Goal: Task Accomplishment & Management: Manage account settings

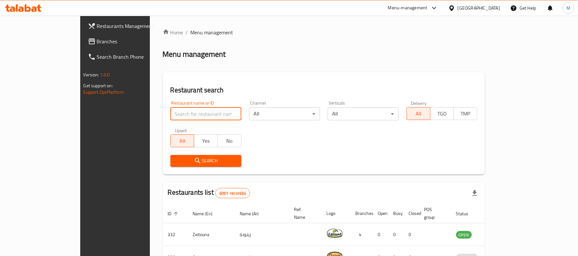
click at [181, 113] on input "search" at bounding box center [205, 114] width 71 height 13
paste input "D1 Gourmet Restaurant and Cafe"
type input "D1 Gourmet Restaurant and Cafe"
click button "Search" at bounding box center [205, 161] width 71 height 12
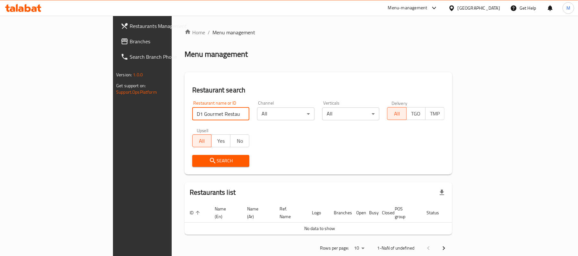
scroll to position [6, 0]
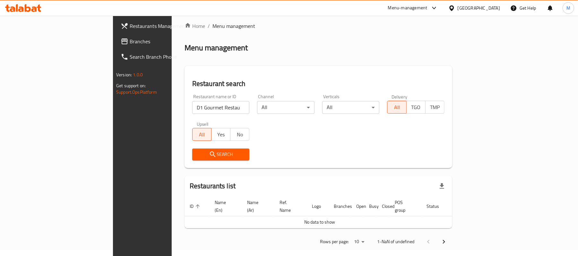
click at [489, 5] on div "[GEOGRAPHIC_DATA]" at bounding box center [479, 7] width 42 height 7
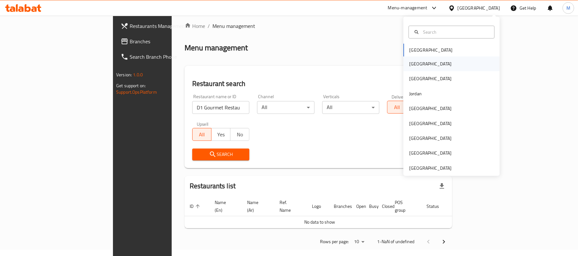
click at [448, 70] on div "[GEOGRAPHIC_DATA]" at bounding box center [451, 63] width 96 height 15
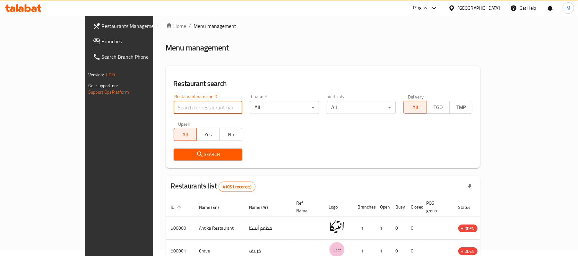
click at [197, 106] on input "search" at bounding box center [208, 107] width 69 height 13
paste input "D1 Gourmet Restaurant and Cafe"
type input "D1 Gourmet Restaurant and Cafe"
click button "Search" at bounding box center [208, 155] width 69 height 12
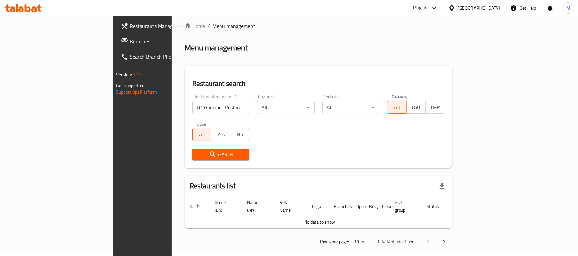
click at [188, 116] on div "Restaurant name or ID D1 Gourmet Restaurant and Cafe Restaurant name or ID" at bounding box center [220, 104] width 65 height 27
click at [192, 110] on input "D1 Gourmet Restaurant and Cafe" at bounding box center [220, 107] width 57 height 13
click at [488, 8] on div "[GEOGRAPHIC_DATA]" at bounding box center [479, 7] width 42 height 7
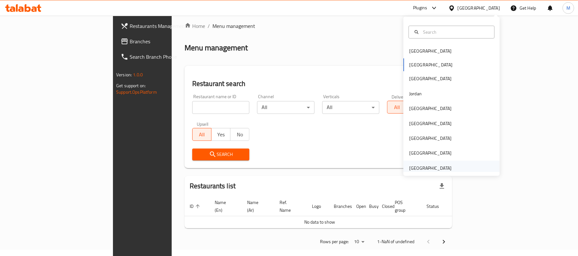
click at [439, 166] on div "[GEOGRAPHIC_DATA]" at bounding box center [430, 168] width 42 height 7
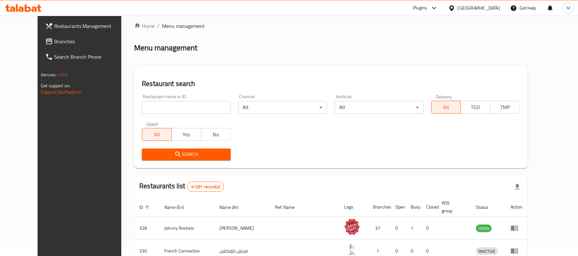
click at [162, 107] on input "search" at bounding box center [186, 107] width 89 height 13
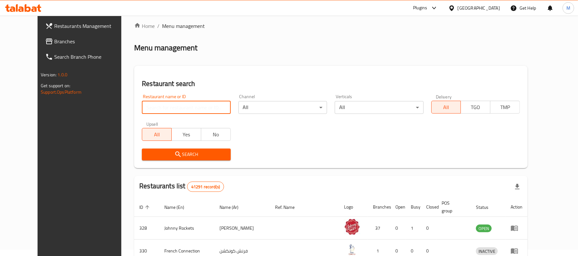
paste input "D1 Gourmet Restaurant and Cafe"
type input "D1 Gourmet Restaurant and Cafe"
click button "Search" at bounding box center [186, 155] width 89 height 12
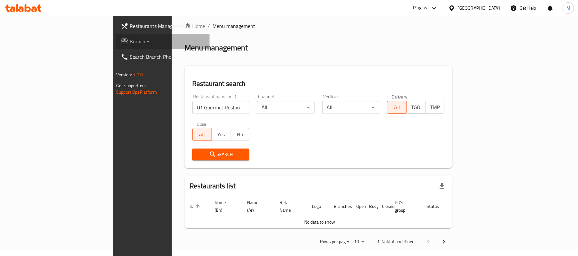
click at [130, 39] on span "Branches" at bounding box center [167, 42] width 75 height 8
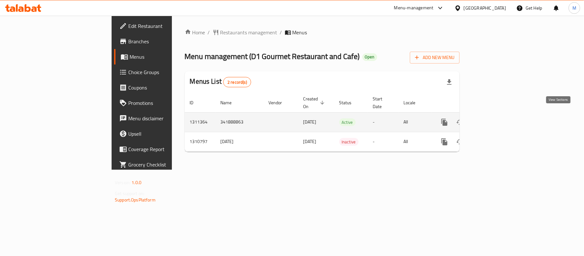
click at [495, 118] on icon "enhanced table" at bounding box center [491, 122] width 8 height 8
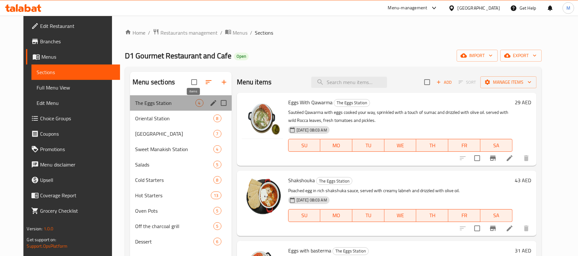
click at [195, 107] on div "4" at bounding box center [199, 103] width 8 height 8
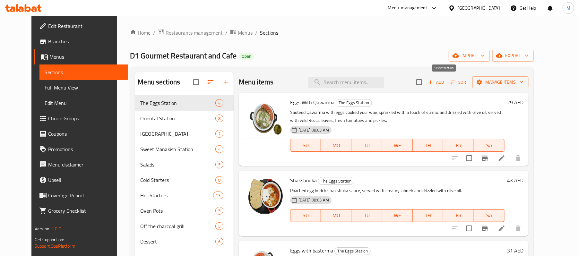
click at [426, 84] on input "checkbox" at bounding box center [418, 81] width 13 height 13
checkbox input "true"
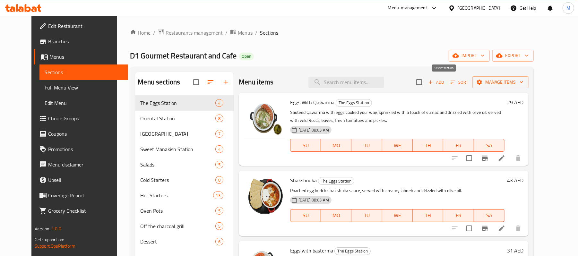
checkbox input "true"
click at [525, 81] on icon "button" at bounding box center [521, 82] width 6 height 6
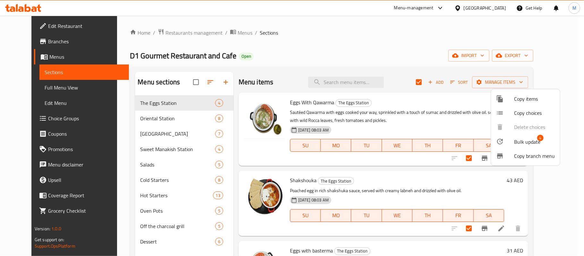
click at [167, 105] on div at bounding box center [292, 128] width 584 height 256
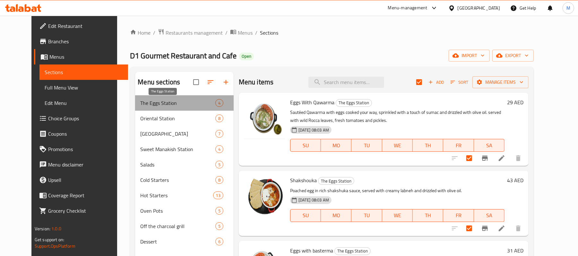
click at [167, 105] on span "The Eggs Station" at bounding box center [177, 103] width 75 height 8
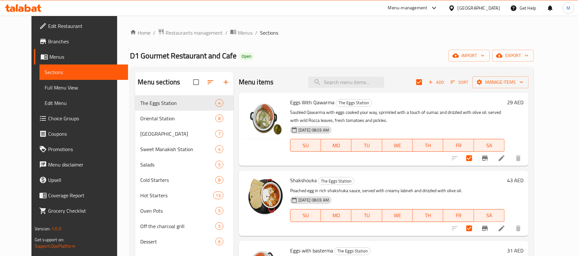
click at [504, 76] on div "Add Sort Manage items" at bounding box center [472, 81] width 112 height 13
click at [518, 88] on button "Manage items" at bounding box center [500, 82] width 56 height 12
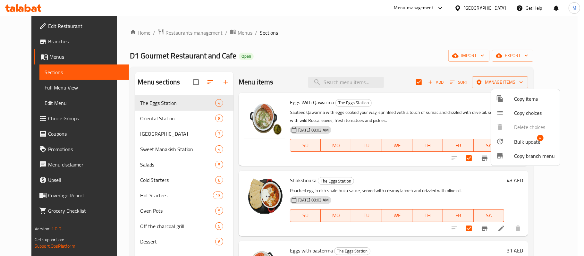
click at [520, 141] on span "Bulk update" at bounding box center [527, 142] width 26 height 8
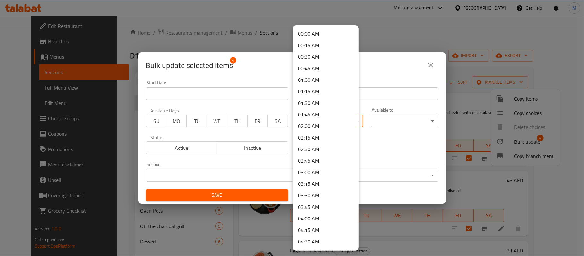
click at [302, 121] on body "​ Menu-management [GEOGRAPHIC_DATA] Get Help M Edit Restaurant Branches Menus S…" at bounding box center [292, 136] width 584 height 240
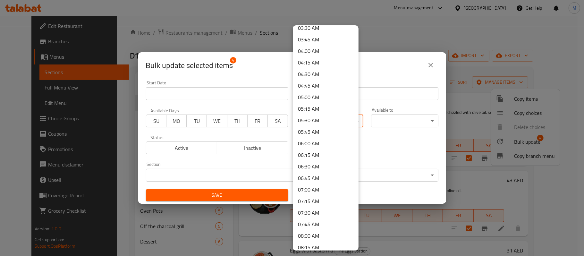
scroll to position [214, 0]
click at [312, 186] on li "08:00 AM" at bounding box center [326, 190] width 66 height 12
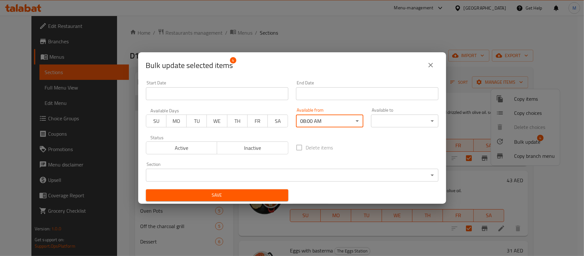
click at [392, 127] on body "​ Menu-management [GEOGRAPHIC_DATA] Get Help M Edit Restaurant Branches Menus S…" at bounding box center [292, 136] width 584 height 240
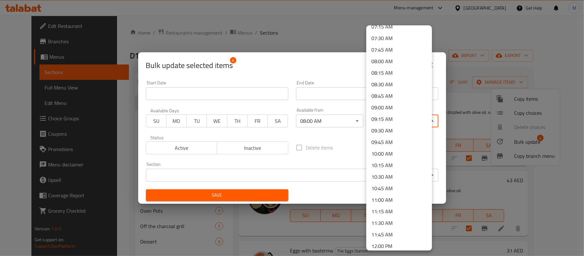
scroll to position [385, 0]
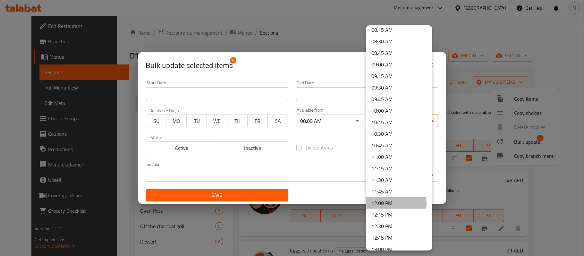
click at [391, 203] on li "12:00 PM" at bounding box center [400, 203] width 66 height 12
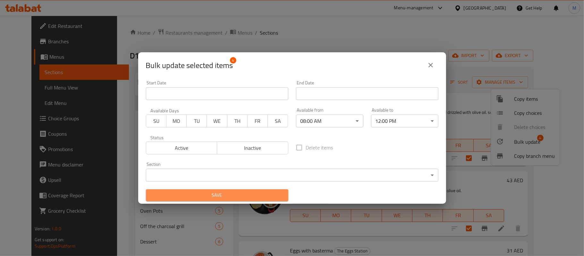
click at [241, 191] on span "Save" at bounding box center [217, 195] width 132 height 8
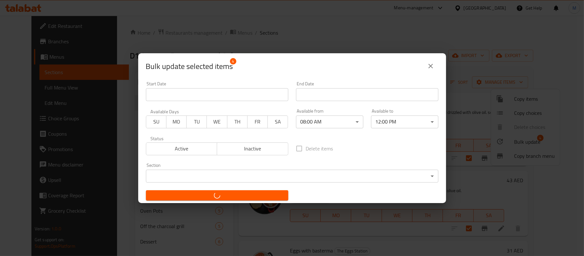
checkbox input "false"
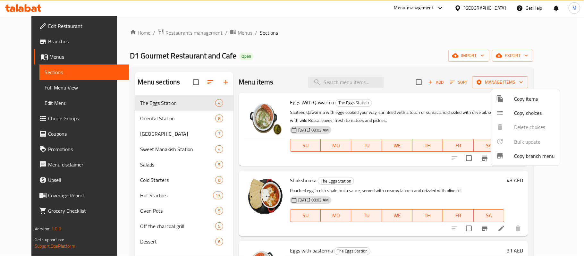
drag, startPoint x: 249, startPoint y: 130, endPoint x: 241, endPoint y: 133, distance: 8.4
click at [248, 131] on div at bounding box center [292, 128] width 584 height 256
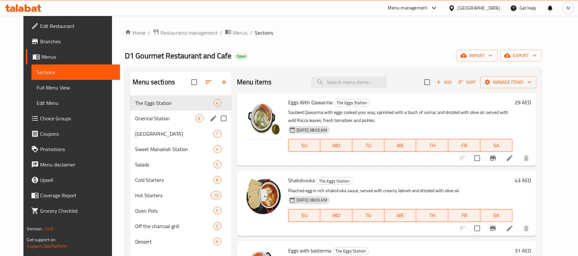
click at [171, 114] on div "Oriental Station 8" at bounding box center [181, 118] width 102 height 15
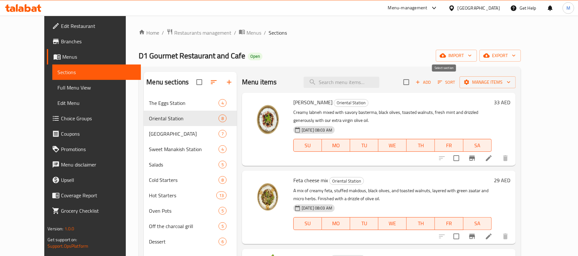
click at [413, 86] on input "checkbox" at bounding box center [406, 81] width 13 height 13
checkbox input "true"
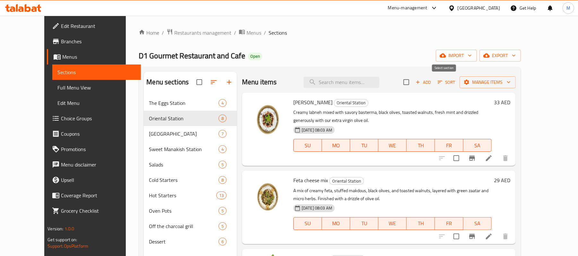
checkbox input "true"
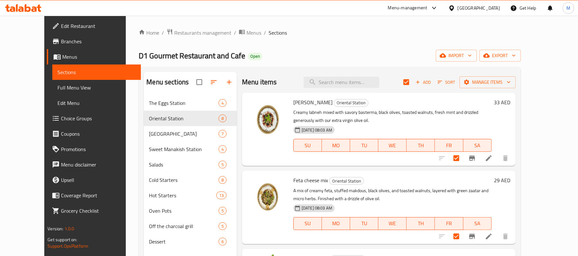
click at [516, 93] on div "Labneh mtabale Oriental Station Creamy labneh mixed with savory basterma, black…" at bounding box center [379, 129] width 274 height 73
click at [511, 83] on span "Manage items" at bounding box center [488, 82] width 46 height 8
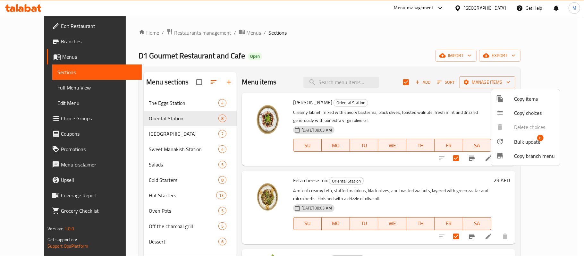
click at [538, 139] on span "8" at bounding box center [541, 138] width 6 height 6
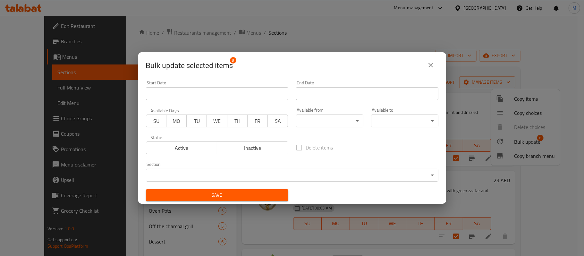
click at [309, 126] on body "​ Menu-management [GEOGRAPHIC_DATA] Get Help M Edit Restaurant Branches Menus S…" at bounding box center [292, 136] width 584 height 240
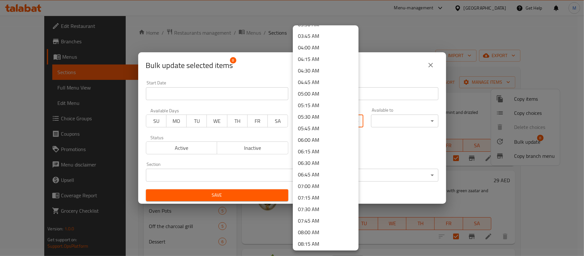
scroll to position [214, 0]
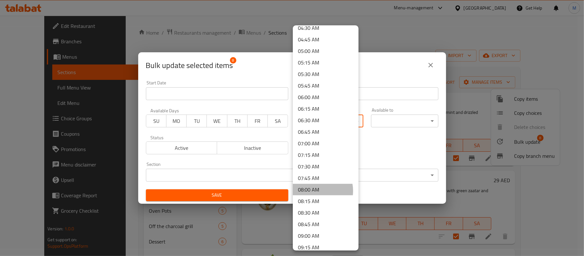
click at [314, 191] on li "08:00 AM" at bounding box center [326, 190] width 66 height 12
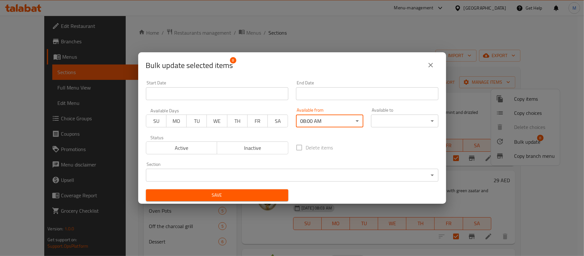
click at [367, 126] on body "​ Menu-management [GEOGRAPHIC_DATA] Get Help M Edit Restaurant Branches Menus S…" at bounding box center [292, 136] width 584 height 240
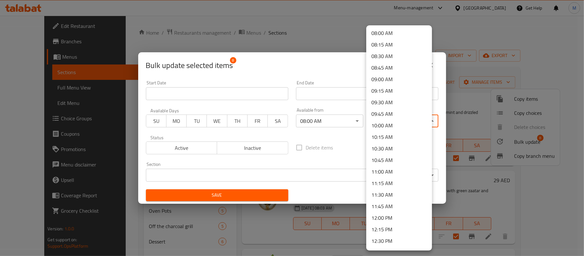
scroll to position [385, 0]
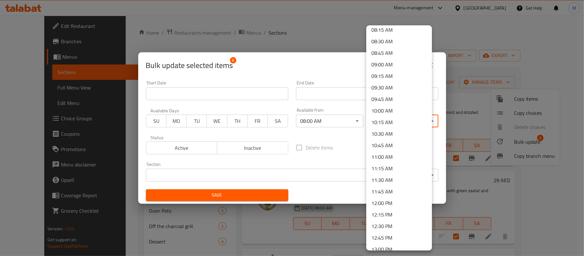
click at [397, 204] on li "12:00 PM" at bounding box center [400, 203] width 66 height 12
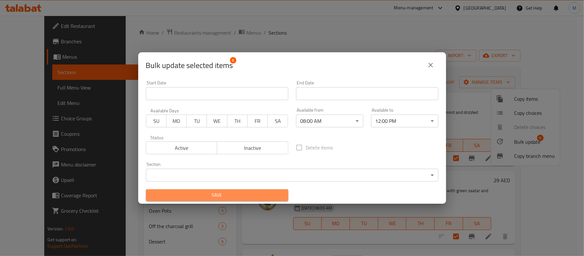
click at [257, 197] on span "Save" at bounding box center [217, 195] width 132 height 8
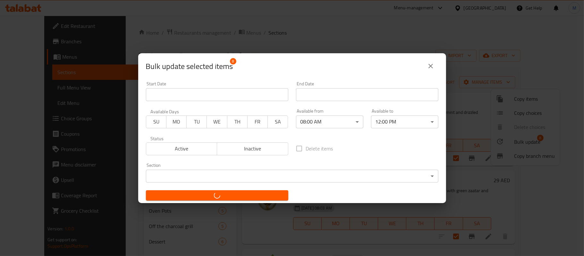
checkbox input "false"
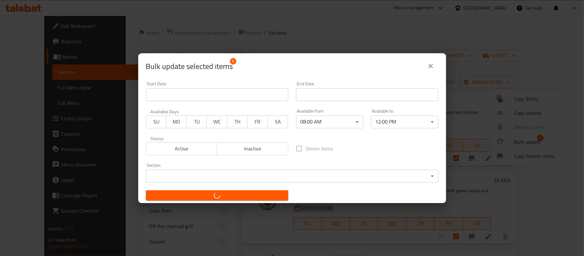
checkbox input "false"
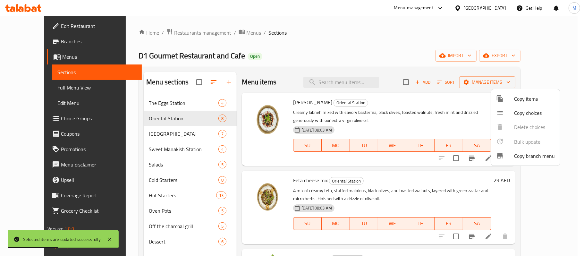
click at [148, 133] on div at bounding box center [292, 128] width 584 height 256
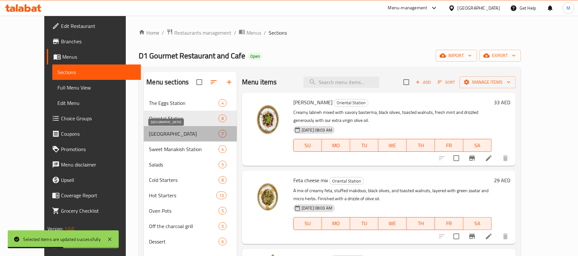
click at [149, 133] on span "[GEOGRAPHIC_DATA]" at bounding box center [183, 134] width 69 height 8
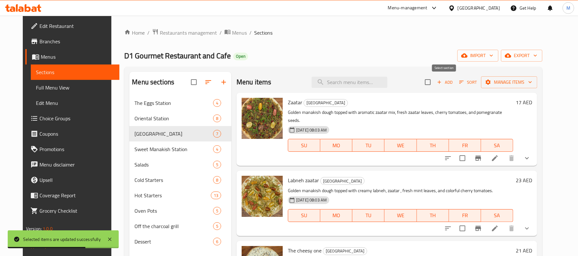
click at [436, 79] on div "Menu items Add Sort Manage items" at bounding box center [387, 82] width 301 height 21
drag, startPoint x: 442, startPoint y: 83, endPoint x: 501, endPoint y: 92, distance: 59.8
click at [435, 84] on input "checkbox" at bounding box center [427, 81] width 13 height 13
checkbox input "true"
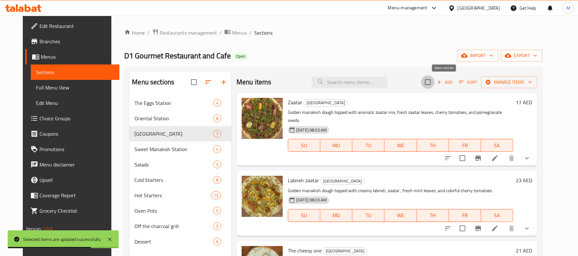
checkbox input "true"
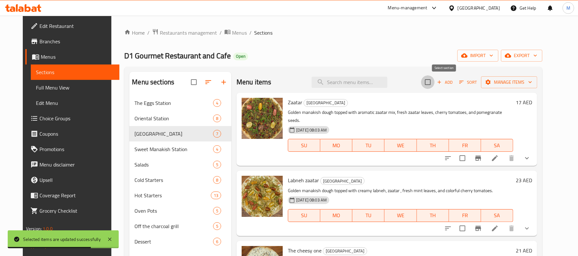
checkbox input "true"
click at [518, 90] on div "Menu items Add Sort Manage items" at bounding box center [387, 82] width 301 height 21
click at [519, 84] on span "Manage items" at bounding box center [509, 82] width 46 height 8
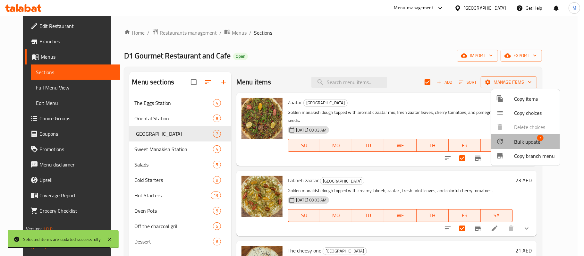
click at [531, 141] on span "Bulk update" at bounding box center [527, 142] width 26 height 8
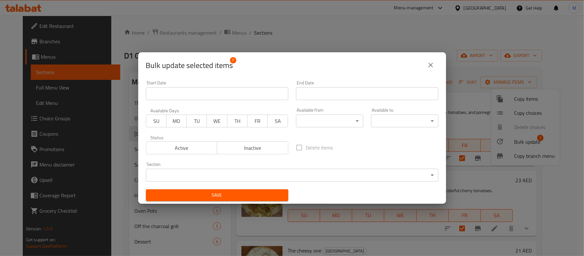
click at [307, 121] on body "​ Menu-management [GEOGRAPHIC_DATA] Get Help M Edit Restaurant Branches Menus S…" at bounding box center [292, 136] width 584 height 240
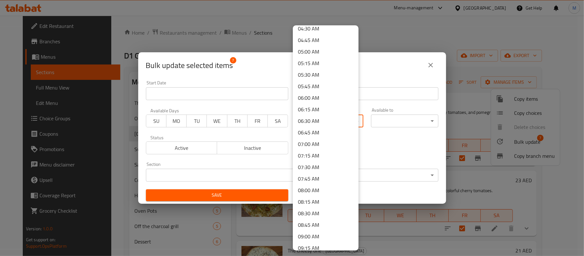
scroll to position [214, 0]
click at [315, 192] on li "08:00 AM" at bounding box center [326, 190] width 66 height 12
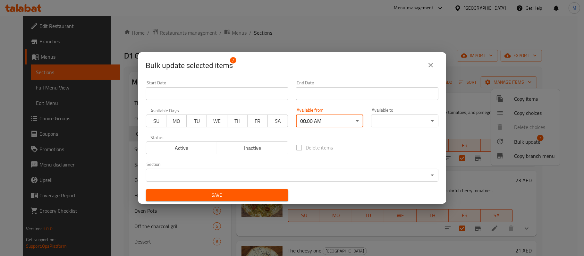
click at [391, 121] on body "​ Menu-management [GEOGRAPHIC_DATA] Get Help M Edit Restaurant Branches Menus S…" at bounding box center [292, 136] width 584 height 240
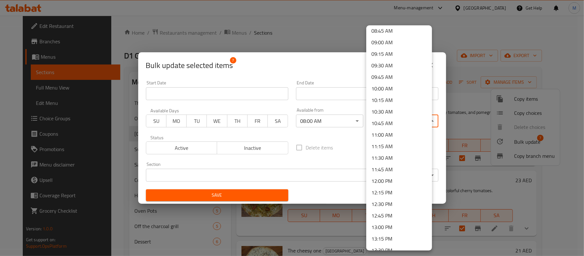
scroll to position [428, 0]
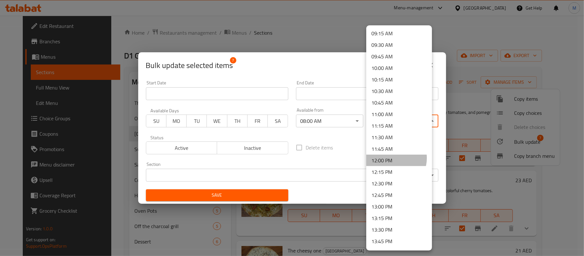
click at [392, 158] on li "12:00 PM" at bounding box center [400, 161] width 66 height 12
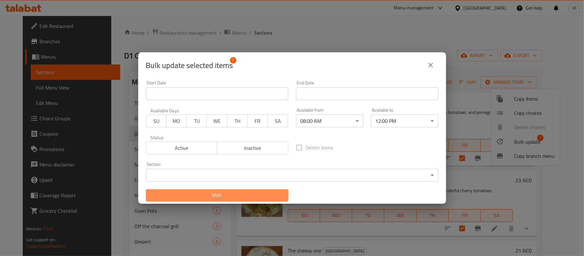
click at [263, 193] on span "Save" at bounding box center [217, 195] width 132 height 8
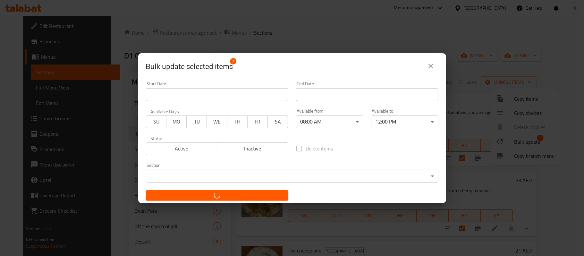
checkbox input "false"
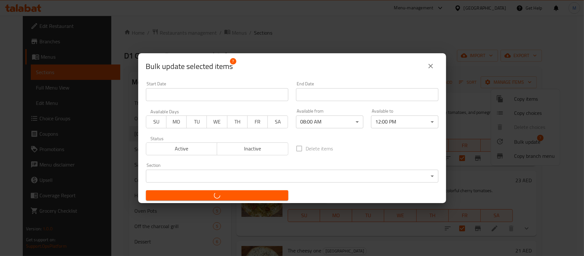
checkbox input "false"
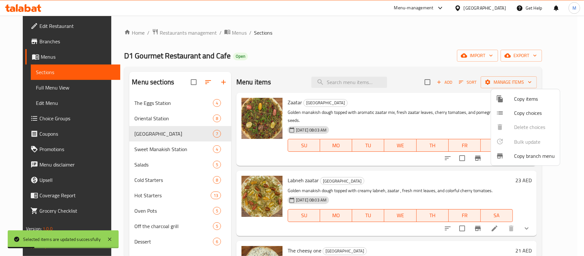
click at [162, 158] on div at bounding box center [292, 128] width 584 height 256
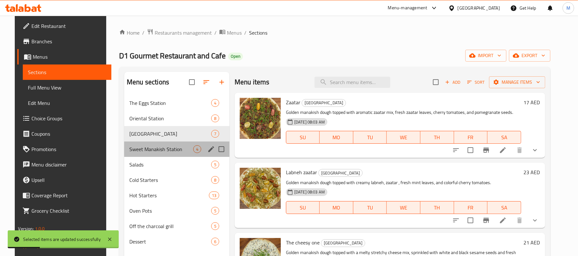
click at [165, 153] on div "Sweet Manakish Station 4" at bounding box center [176, 149] width 105 height 15
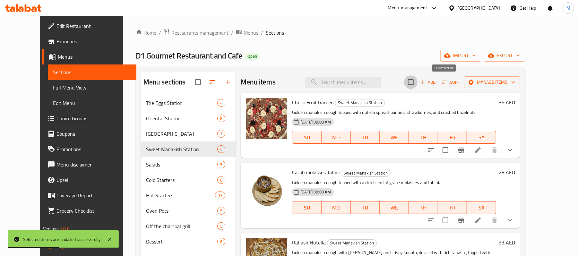
click at [418, 88] on input "checkbox" at bounding box center [410, 81] width 13 height 13
checkbox input "true"
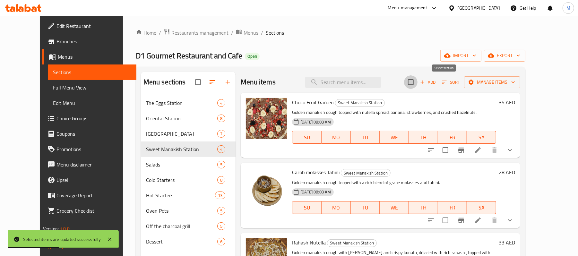
checkbox input "true"
click at [474, 85] on icon "button" at bounding box center [471, 82] width 6 height 6
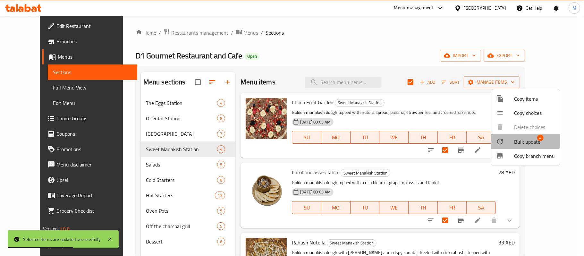
click at [523, 141] on span "Bulk update" at bounding box center [527, 142] width 26 height 8
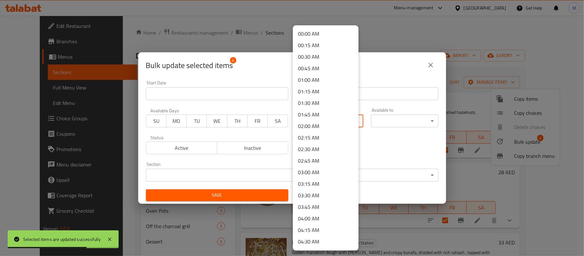
click at [329, 122] on body "Selected items are updated successfully ​ Menu-management [GEOGRAPHIC_DATA] Get…" at bounding box center [292, 136] width 584 height 240
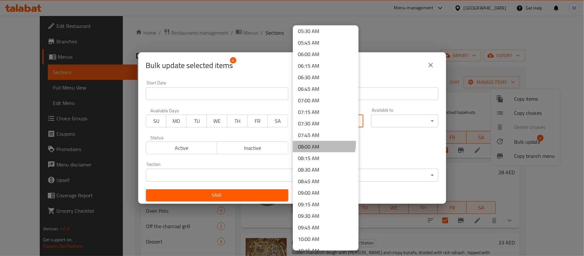
click at [324, 144] on li "08:00 AM" at bounding box center [326, 147] width 66 height 12
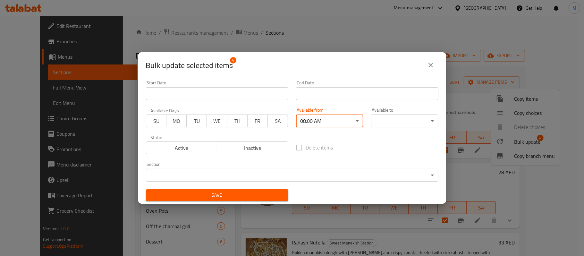
click at [392, 124] on body "​ Menu-management [GEOGRAPHIC_DATA] Get Help M Edit Restaurant Branches Menus S…" at bounding box center [292, 136] width 584 height 240
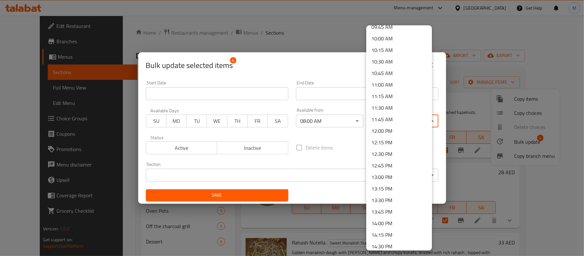
scroll to position [470, 0]
click at [383, 124] on li "12:15 PM" at bounding box center [400, 130] width 66 height 12
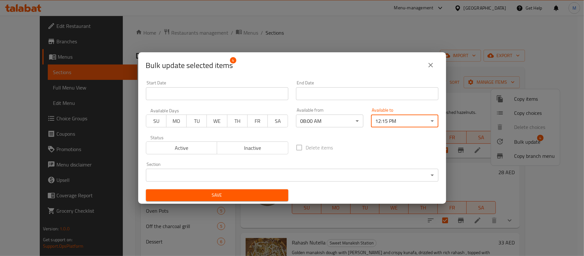
click at [384, 126] on body "​ Menu-management [GEOGRAPHIC_DATA] Get Help M Edit Restaurant Branches Menus S…" at bounding box center [292, 136] width 584 height 240
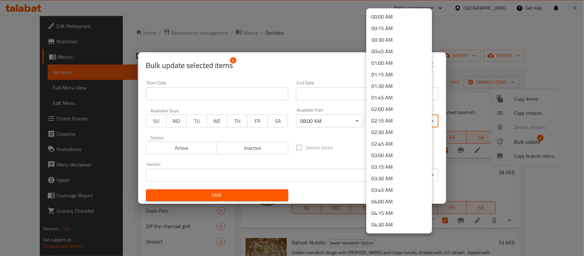
scroll to position [462, 0]
click at [388, 109] on li "12:00 PM" at bounding box center [400, 110] width 66 height 12
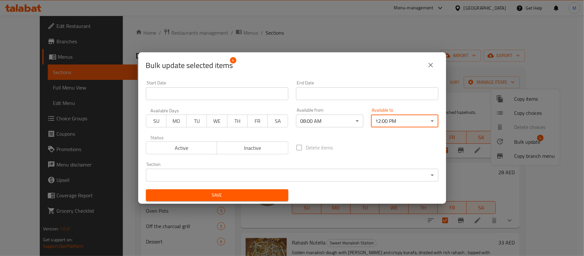
click at [224, 200] on button "Save" at bounding box center [217, 195] width 142 height 12
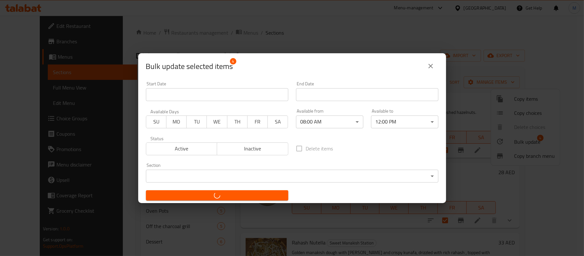
checkbox input "false"
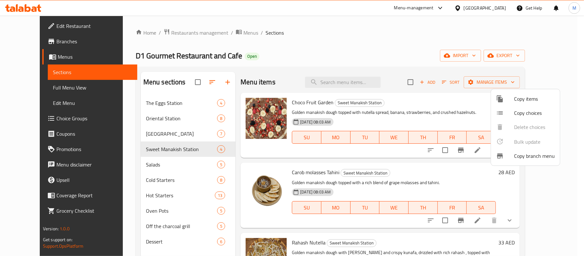
click at [160, 152] on div at bounding box center [292, 128] width 584 height 256
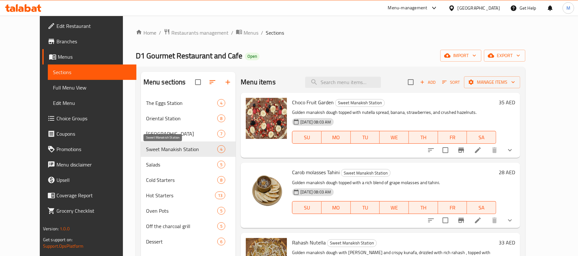
click at [160, 152] on span "Sweet Manakish Station" at bounding box center [181, 149] width 71 height 8
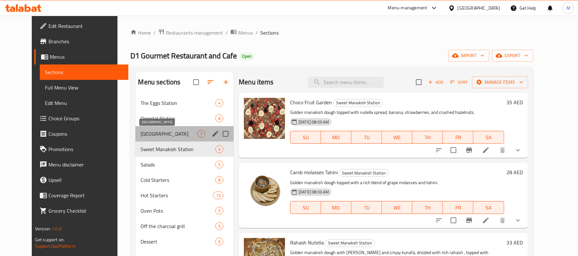
click at [165, 135] on span "[GEOGRAPHIC_DATA]" at bounding box center [169, 134] width 57 height 8
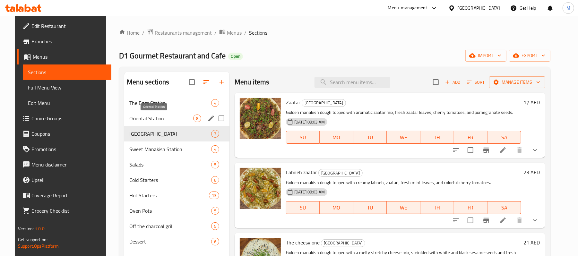
click at [174, 115] on span "Oriental Station" at bounding box center [161, 119] width 64 height 8
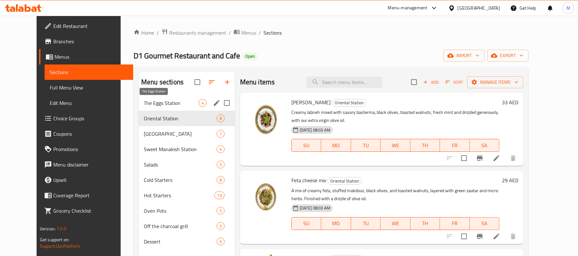
click at [180, 105] on span "The Eggs Station" at bounding box center [171, 103] width 55 height 8
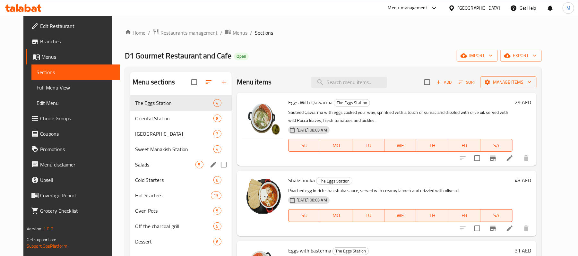
click at [164, 159] on div "Salads 5" at bounding box center [181, 164] width 102 height 15
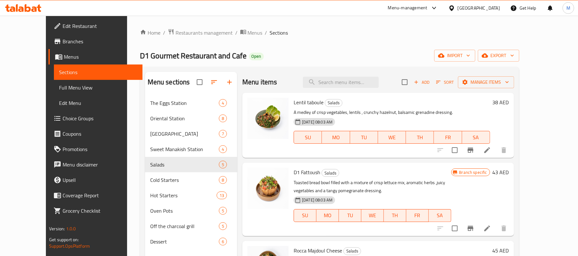
click at [280, 69] on div "Menu sections The [GEOGRAPHIC_DATA] 4 Oriental Station 8 [GEOGRAPHIC_DATA] 7 [G…" at bounding box center [329, 200] width 379 height 266
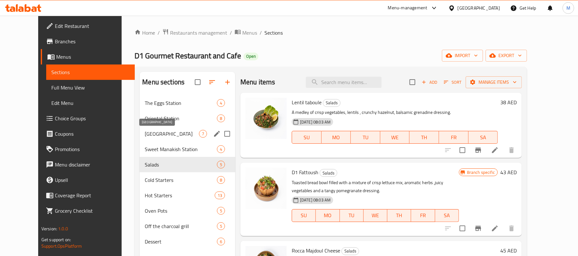
click at [177, 135] on span "[GEOGRAPHIC_DATA]" at bounding box center [172, 134] width 54 height 8
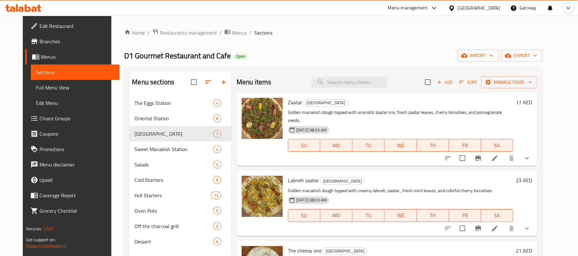
click at [298, 70] on div "Menu sections The Eggs Station 4 Oriental Station 8 [GEOGRAPHIC_DATA] 7 Sweet M…" at bounding box center [333, 200] width 418 height 266
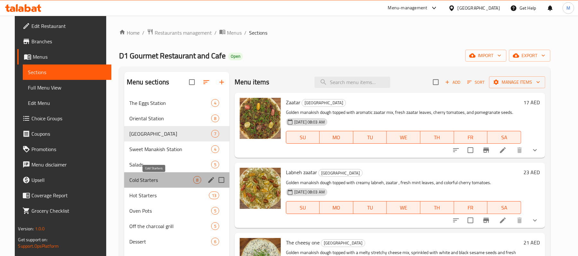
click at [163, 181] on span "Cold Starters" at bounding box center [161, 180] width 64 height 8
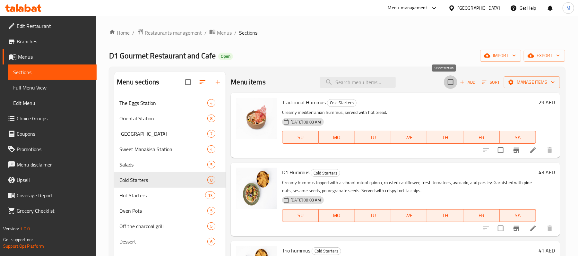
click at [444, 85] on input "checkbox" at bounding box center [450, 81] width 13 height 13
checkbox input "true"
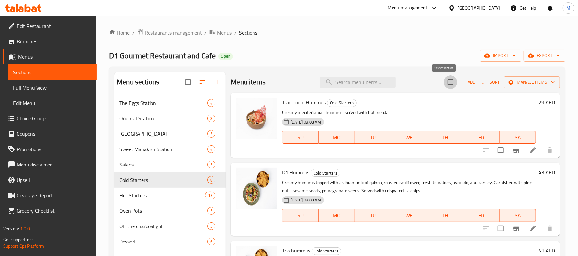
checkbox input "true"
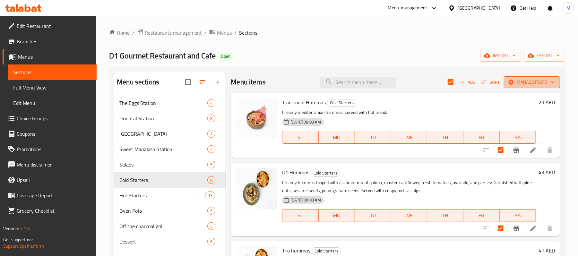
click at [537, 85] on span "Manage items" at bounding box center [532, 82] width 46 height 8
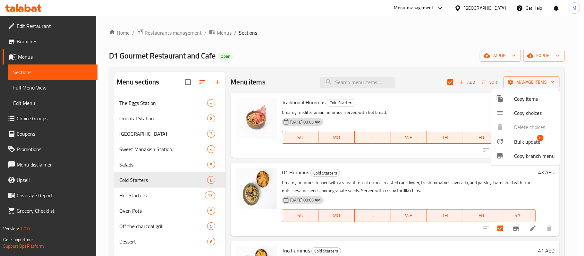
click at [531, 140] on span "Bulk update" at bounding box center [527, 142] width 26 height 8
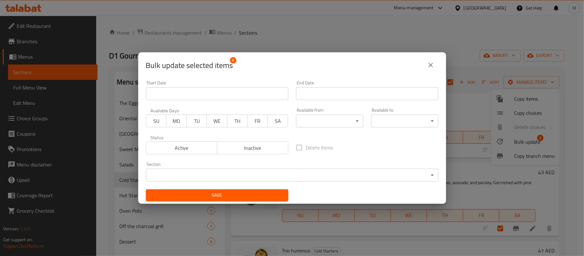
click at [313, 121] on body "​ Menu-management [GEOGRAPHIC_DATA] Get Help M Edit Restaurant Branches Menus S…" at bounding box center [292, 136] width 584 height 240
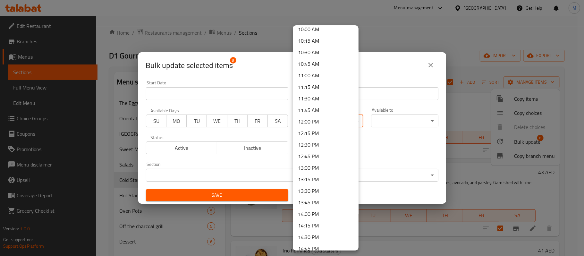
scroll to position [470, 0]
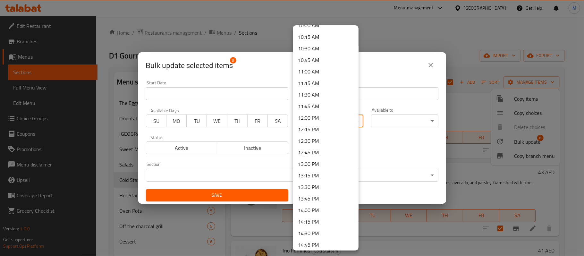
click at [316, 112] on li "12:00 PM" at bounding box center [326, 118] width 66 height 12
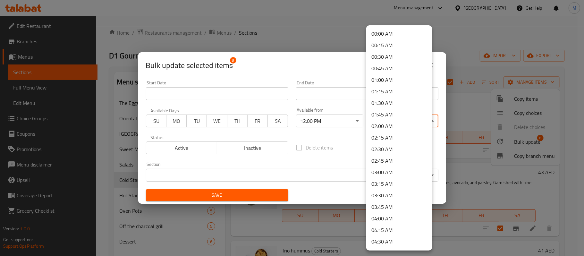
click at [379, 127] on body "​ Menu-management [GEOGRAPHIC_DATA] Get Help M Edit Restaurant Branches Menus S…" at bounding box center [292, 136] width 584 height 240
click at [391, 122] on li "02:00 AM" at bounding box center [400, 126] width 66 height 12
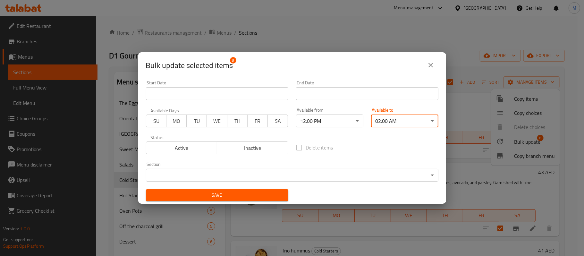
click at [283, 189] on div "Save" at bounding box center [217, 196] width 150 height 20
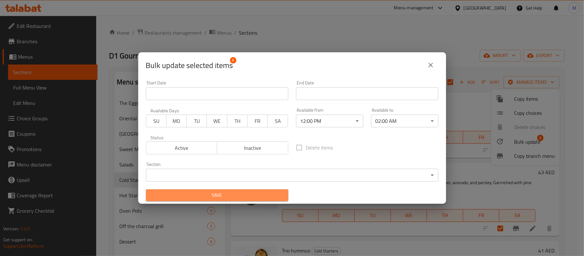
click at [280, 195] on button "Save" at bounding box center [217, 195] width 142 height 12
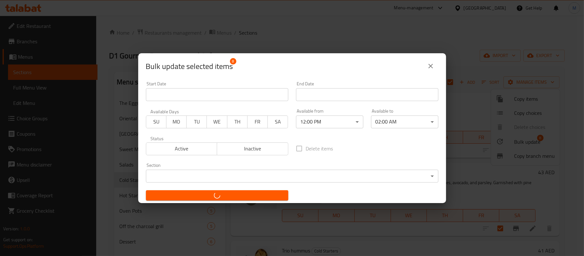
checkbox input "false"
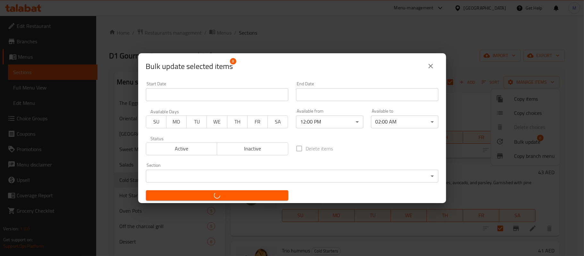
checkbox input "false"
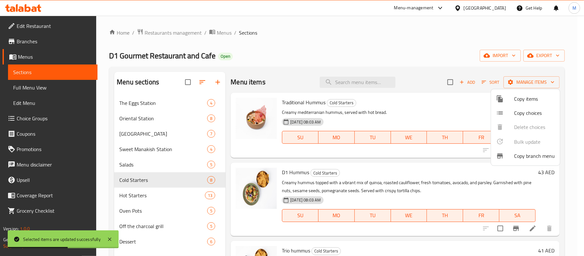
click at [145, 192] on div at bounding box center [292, 128] width 584 height 256
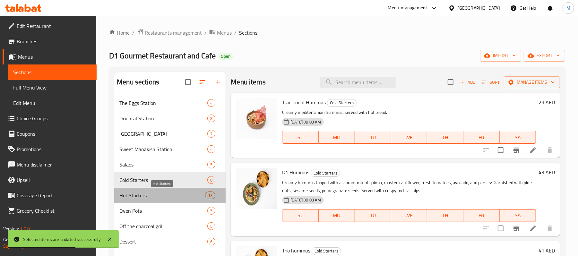
click at [145, 192] on span "Hot Starters" at bounding box center [162, 196] width 86 height 8
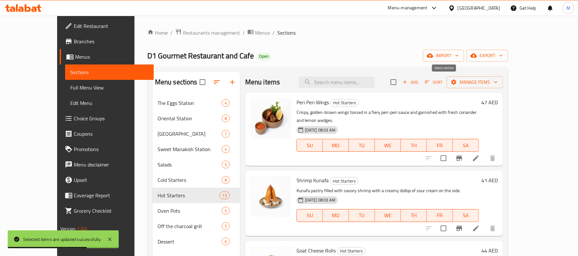
click at [400, 85] on input "checkbox" at bounding box center [393, 81] width 13 height 13
checkbox input "true"
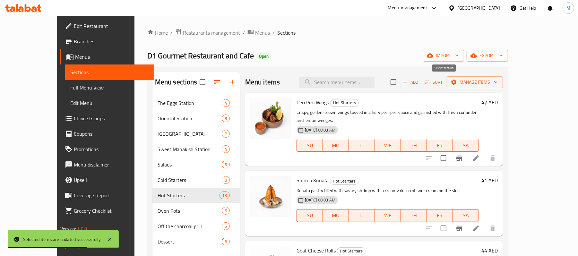
checkbox input "true"
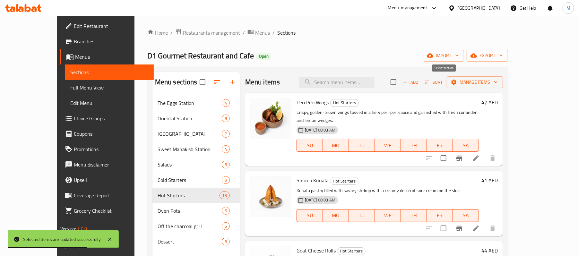
checkbox input "true"
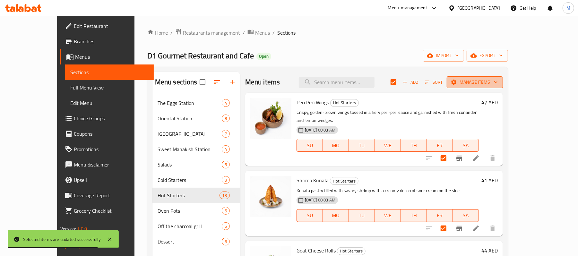
click at [498, 81] on span "Manage items" at bounding box center [475, 82] width 46 height 8
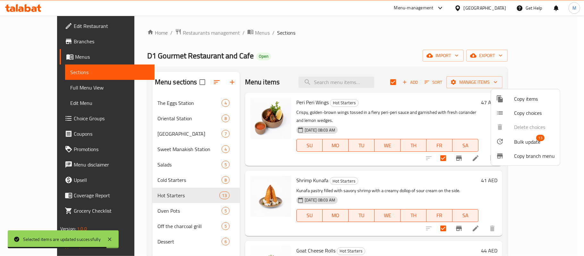
click at [523, 142] on span "Bulk update" at bounding box center [527, 142] width 26 height 8
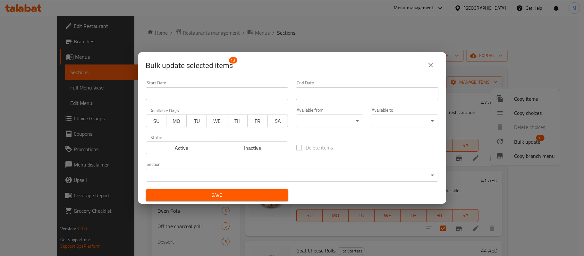
click at [433, 70] on button "close" at bounding box center [430, 64] width 15 height 15
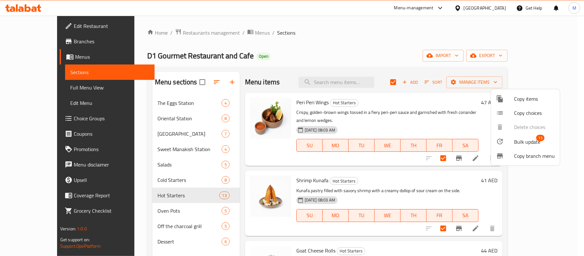
click at [164, 201] on div at bounding box center [292, 128] width 584 height 256
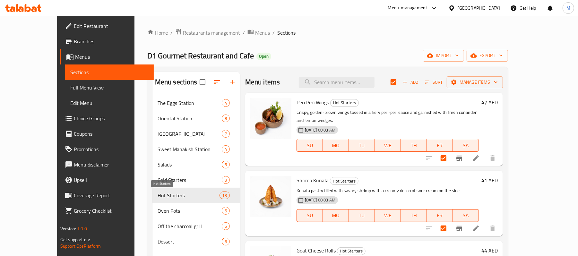
click at [165, 199] on span "Hot Starters" at bounding box center [189, 196] width 62 height 8
click at [498, 83] on span "Manage items" at bounding box center [475, 82] width 46 height 8
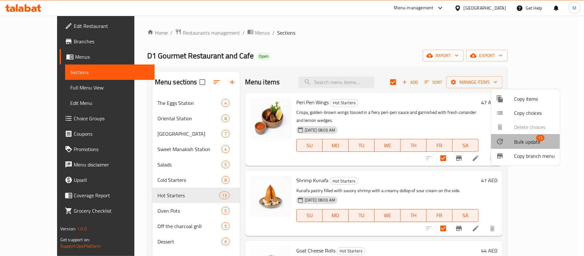
click at [524, 141] on span "Bulk update" at bounding box center [527, 142] width 26 height 8
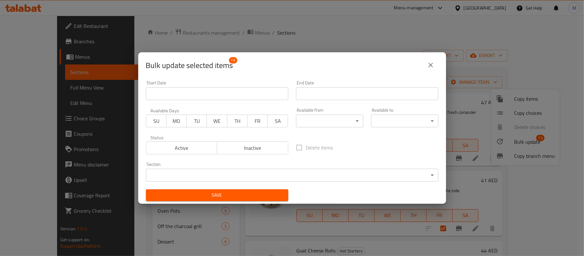
click at [317, 122] on body "​ Menu-management [GEOGRAPHIC_DATA] Get Help M Edit Restaurant Branches Menus S…" at bounding box center [292, 136] width 584 height 240
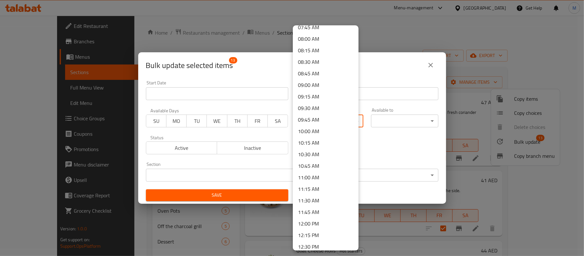
scroll to position [385, 0]
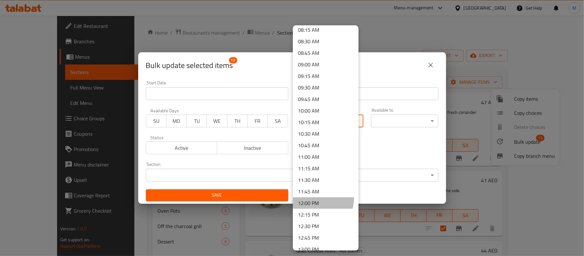
click at [313, 198] on li "12:00 PM" at bounding box center [326, 203] width 66 height 12
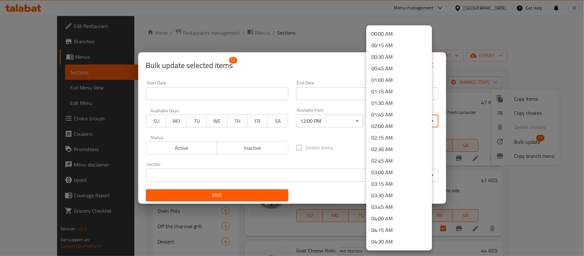
click at [395, 123] on body "​ Menu-management [GEOGRAPHIC_DATA] Get Help M Edit Restaurant Branches Menus S…" at bounding box center [292, 136] width 584 height 240
click at [397, 125] on li "02:00 AM" at bounding box center [400, 126] width 66 height 12
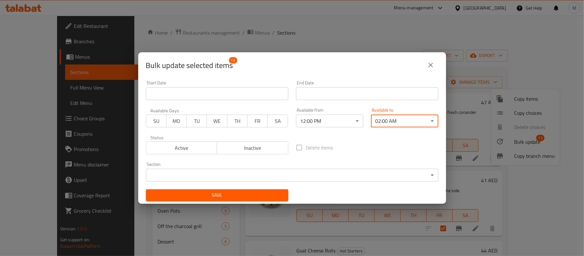
click at [247, 198] on span "Save" at bounding box center [217, 195] width 132 height 8
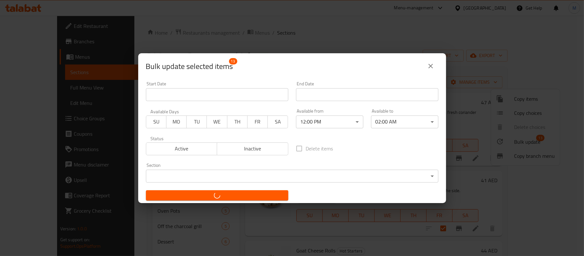
checkbox input "false"
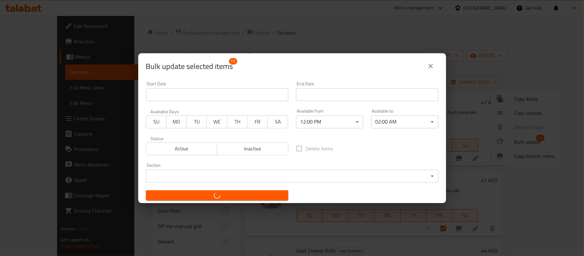
checkbox input "false"
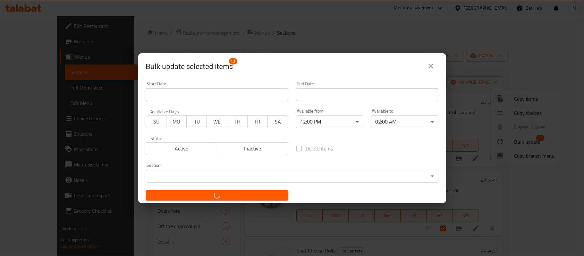
checkbox input "false"
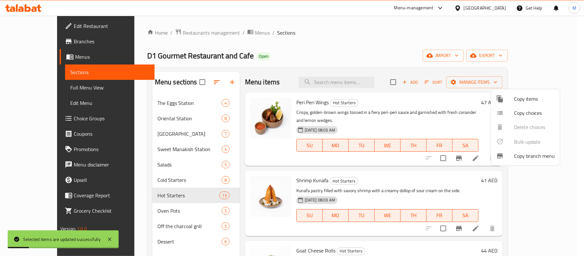
click at [132, 207] on div at bounding box center [292, 128] width 584 height 256
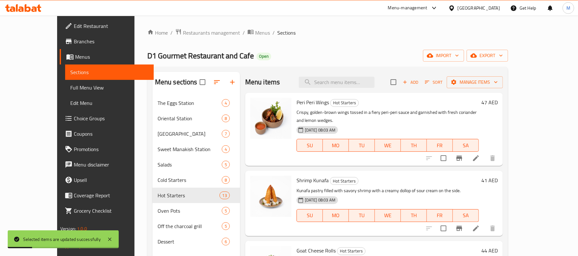
click at [158, 209] on span "Oven Pots" at bounding box center [190, 211] width 64 height 8
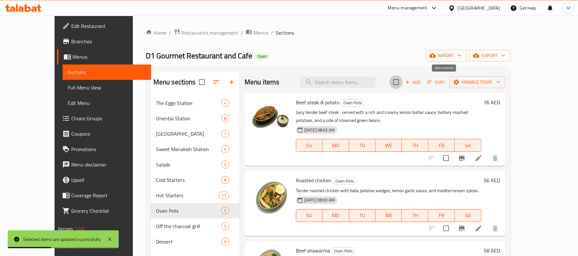
click at [403, 81] on input "checkbox" at bounding box center [395, 81] width 13 height 13
checkbox input "true"
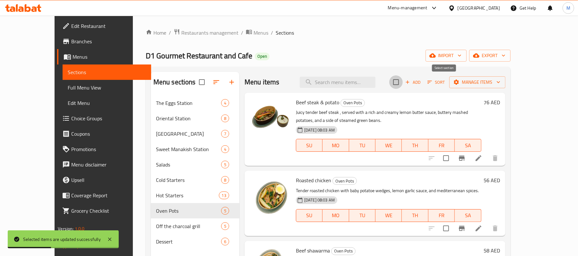
checkbox input "true"
click at [500, 85] on span "Manage items" at bounding box center [477, 82] width 46 height 8
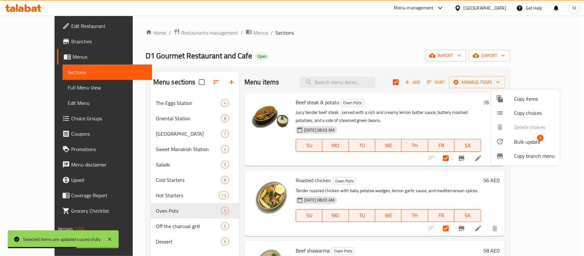
click at [524, 140] on span "Bulk update" at bounding box center [527, 142] width 26 height 8
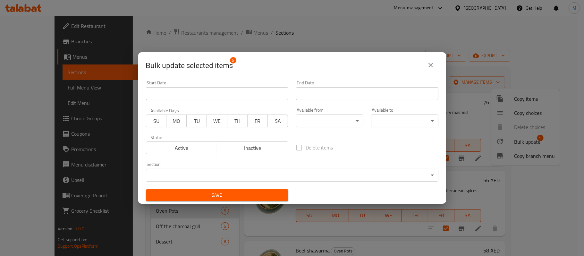
click at [312, 122] on body "​ Menu-management [GEOGRAPHIC_DATA] Get Help M Edit Restaurant Branches Menus S…" at bounding box center [292, 136] width 584 height 240
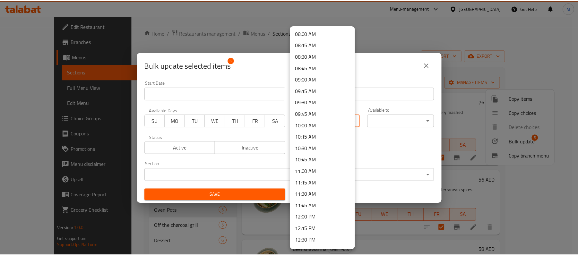
scroll to position [385, 0]
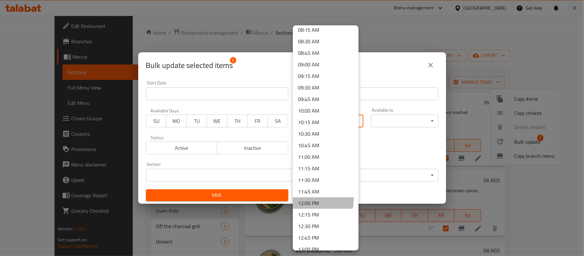
click at [320, 200] on li "12:00 PM" at bounding box center [326, 203] width 66 height 12
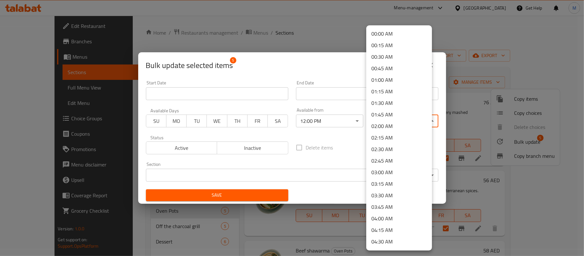
click at [419, 121] on body "​ Menu-management [GEOGRAPHIC_DATA] Get Help M Edit Restaurant Branches Menus S…" at bounding box center [292, 136] width 584 height 240
click at [398, 126] on li "02:00 AM" at bounding box center [400, 126] width 66 height 12
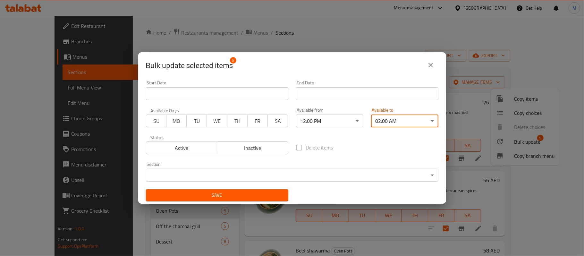
click at [249, 192] on span "Save" at bounding box center [217, 195] width 132 height 8
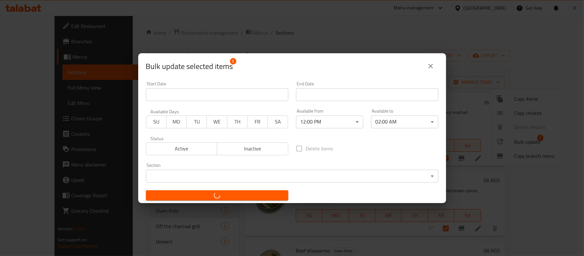
checkbox input "false"
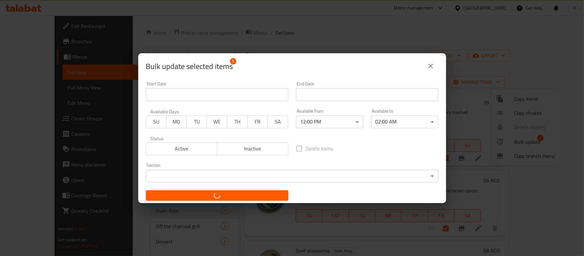
checkbox input "false"
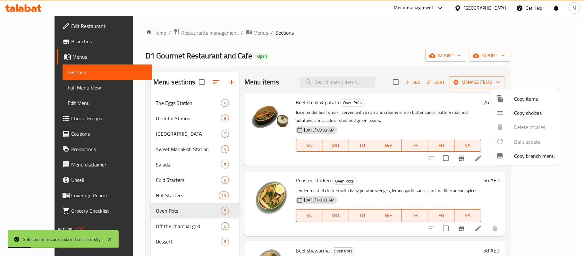
click at [150, 212] on div at bounding box center [292, 128] width 584 height 256
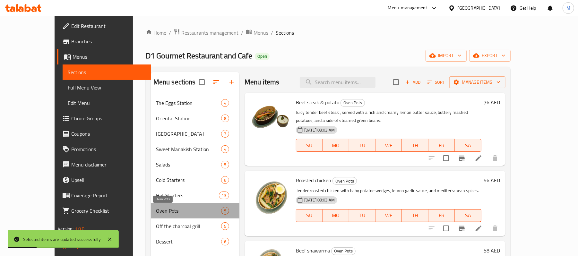
click at [156, 212] on span "Oven Pots" at bounding box center [188, 211] width 65 height 8
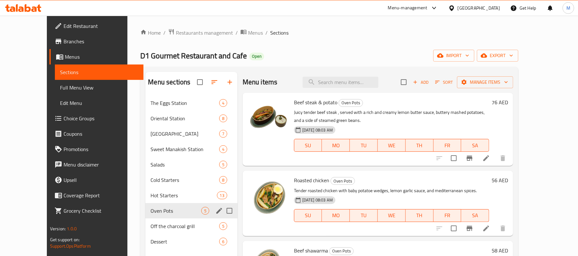
click at [150, 205] on div "Oven Pots 5" at bounding box center [191, 210] width 92 height 15
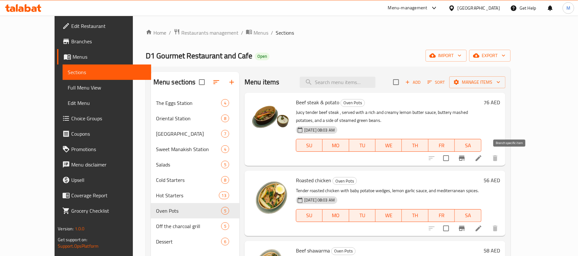
click at [470, 160] on button "Branch-specific-item" at bounding box center [461, 158] width 15 height 15
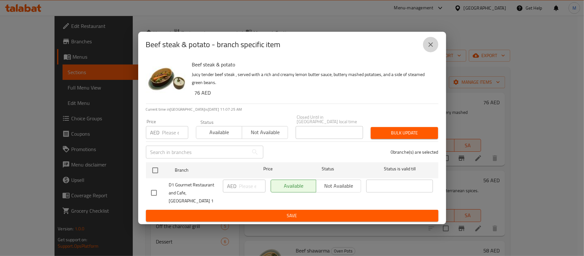
click at [433, 47] on icon "close" at bounding box center [431, 45] width 8 height 8
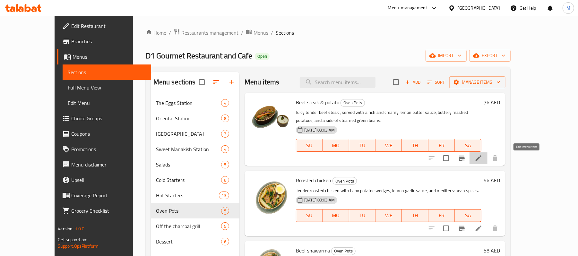
click at [482, 158] on icon at bounding box center [479, 158] width 8 height 8
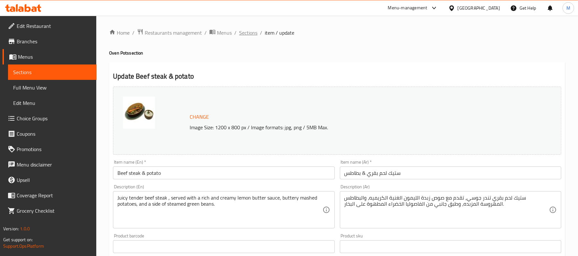
click at [251, 32] on span "Sections" at bounding box center [248, 33] width 18 height 8
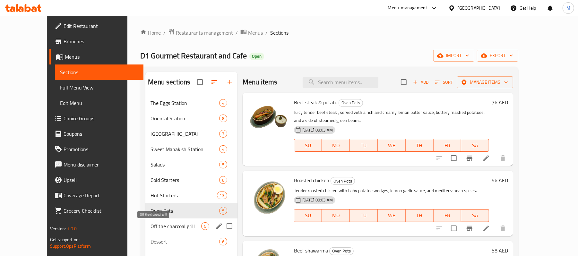
click at [180, 227] on span "Off the charcoal grill" at bounding box center [176, 226] width 50 height 8
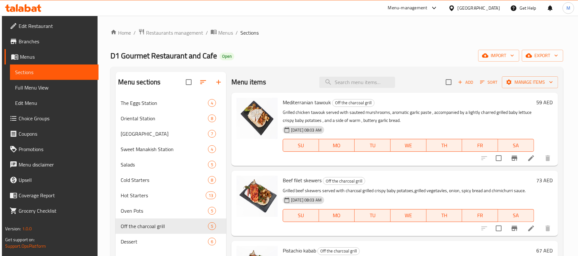
click at [390, 63] on div "Home / Restaurants management / Menus / Sections D1 Gourmet Restaurant and Cafe…" at bounding box center [336, 181] width 453 height 305
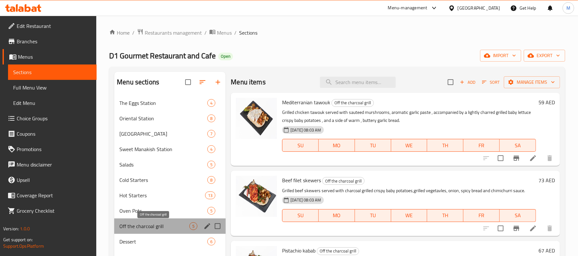
click at [159, 223] on span "Off the charcoal grill" at bounding box center [154, 226] width 70 height 8
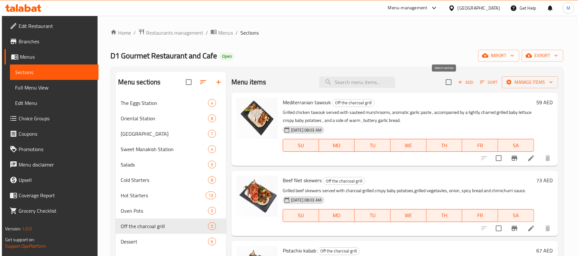
click at [447, 86] on input "checkbox" at bounding box center [448, 81] width 13 height 13
checkbox input "true"
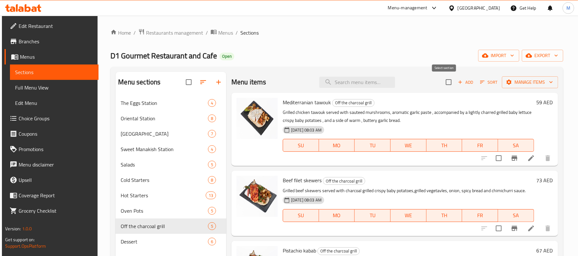
checkbox input "true"
click at [502, 81] on button "Manage items" at bounding box center [530, 82] width 56 height 12
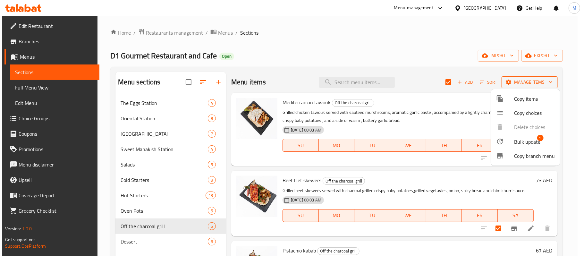
click at [499, 81] on div at bounding box center [292, 128] width 584 height 256
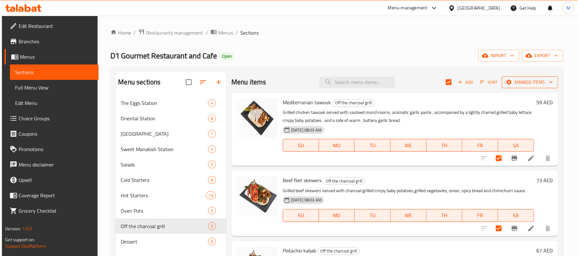
click at [510, 81] on span "Manage items" at bounding box center [530, 82] width 46 height 8
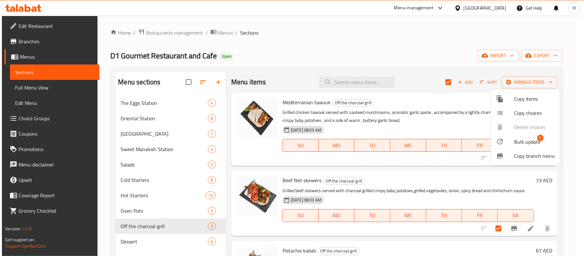
click at [530, 142] on span "Bulk update" at bounding box center [527, 142] width 26 height 8
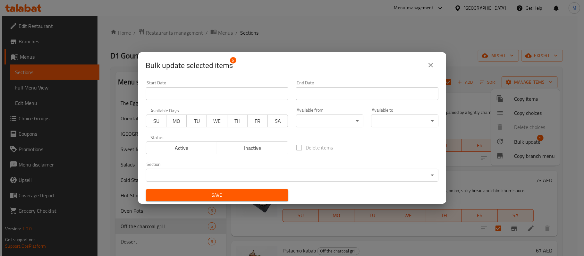
click at [332, 129] on div "Available from ​ ​" at bounding box center [329, 117] width 75 height 27
click at [333, 124] on body "​ Menu-management [GEOGRAPHIC_DATA] Get Help M Edit Restaurant Branches Menus S…" at bounding box center [292, 136] width 584 height 240
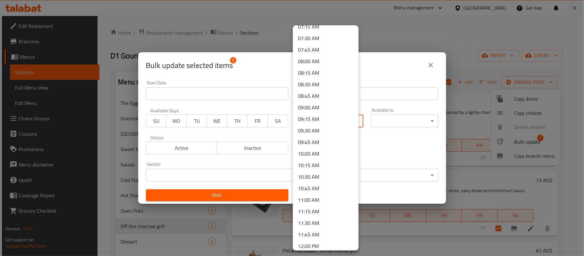
scroll to position [470, 0]
click at [328, 119] on li "12:00 PM" at bounding box center [326, 118] width 66 height 12
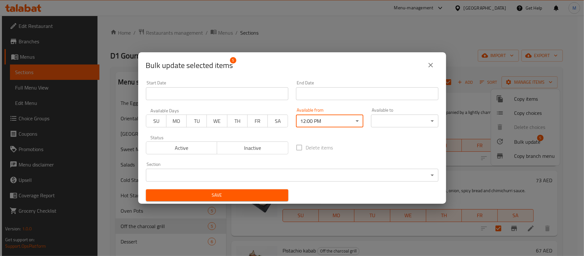
click at [398, 114] on div "Available to ​ ​" at bounding box center [404, 118] width 67 height 20
click at [394, 118] on body "​ Menu-management [GEOGRAPHIC_DATA] Get Help M Edit Restaurant Branches Menus S…" at bounding box center [292, 136] width 584 height 240
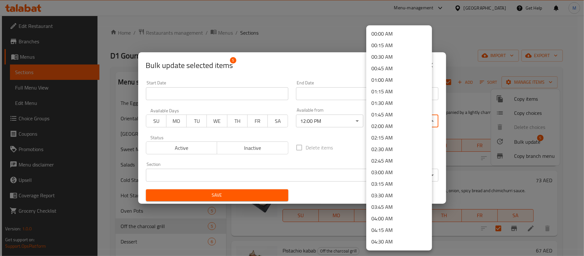
click at [391, 128] on li "02:00 AM" at bounding box center [400, 126] width 66 height 12
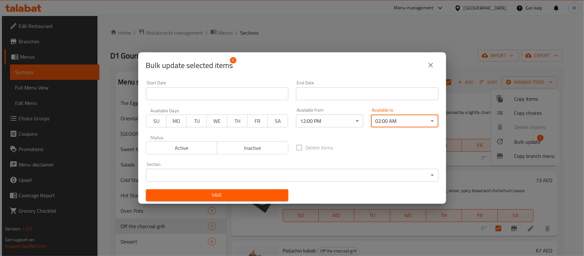
click at [245, 202] on div "Save" at bounding box center [217, 196] width 150 height 20
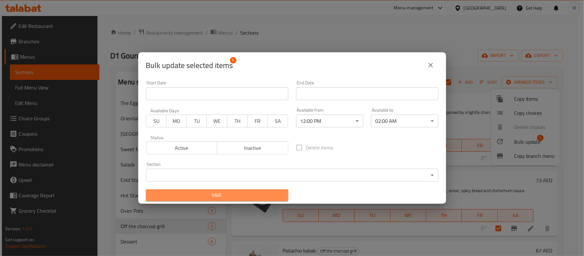
click at [249, 198] on span "Save" at bounding box center [217, 195] width 132 height 8
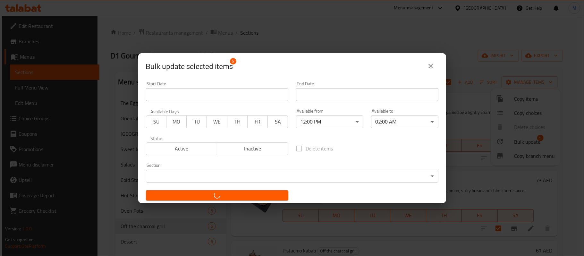
checkbox input "false"
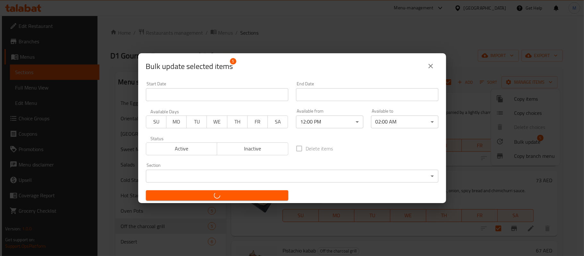
checkbox input "false"
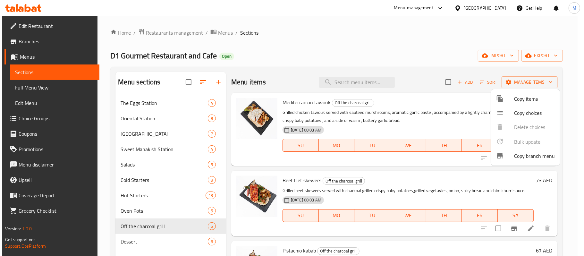
click at [135, 227] on div at bounding box center [292, 128] width 584 height 256
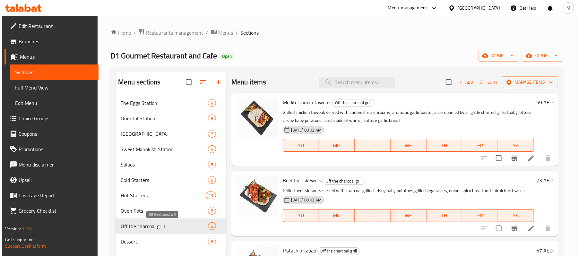
click at [135, 227] on span "Off the charcoal grill" at bounding box center [164, 226] width 87 height 8
click at [307, 77] on div "Menu items Add Sort Manage items" at bounding box center [394, 82] width 327 height 21
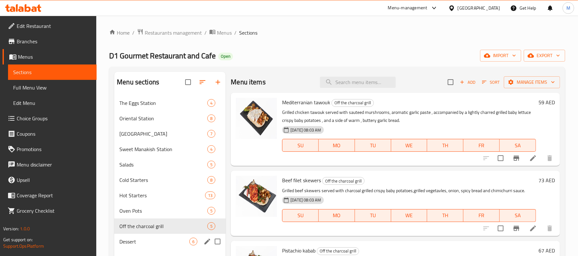
click at [146, 241] on span "Dessert" at bounding box center [154, 242] width 70 height 8
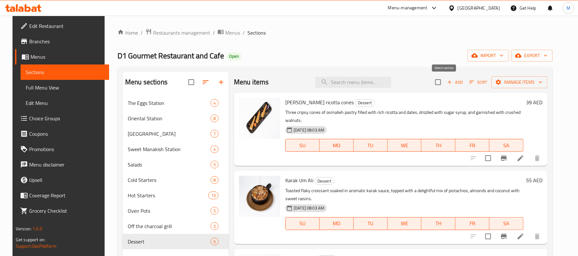
drag, startPoint x: 436, startPoint y: 88, endPoint x: 441, endPoint y: 85, distance: 5.6
click at [437, 88] on div "Menu items Add Sort Manage items" at bounding box center [391, 82] width 314 height 21
click at [440, 85] on input "checkbox" at bounding box center [437, 81] width 13 height 13
checkbox input "true"
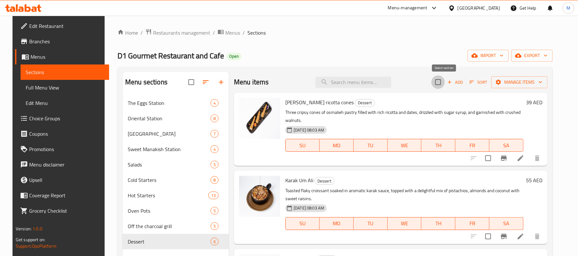
checkbox input "true"
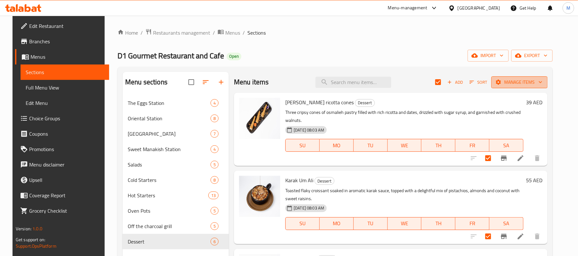
click at [532, 88] on button "Manage items" at bounding box center [519, 82] width 56 height 12
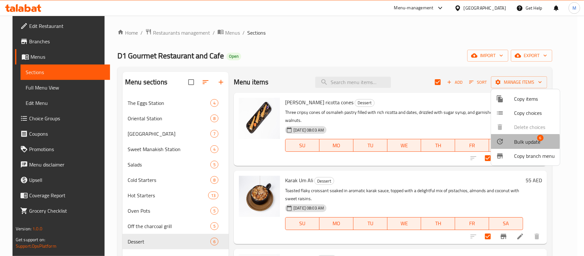
click at [520, 142] on span "Bulk update" at bounding box center [527, 142] width 26 height 8
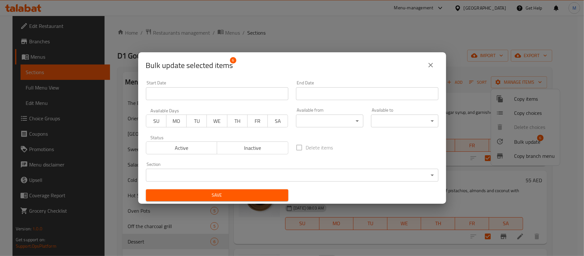
click at [322, 123] on body "​ Menu-management [GEOGRAPHIC_DATA] Get Help M Edit Restaurant Branches Menus S…" at bounding box center [292, 136] width 584 height 240
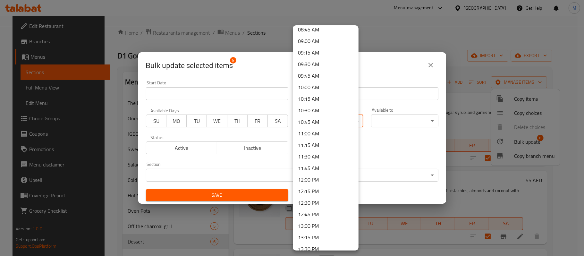
scroll to position [428, 0]
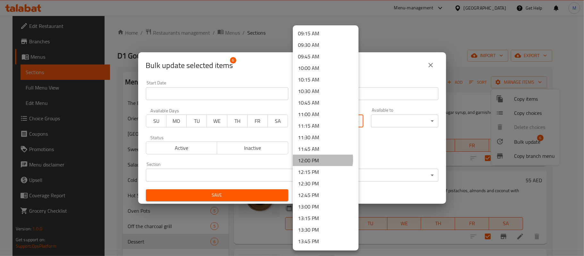
click at [316, 160] on li "12:00 PM" at bounding box center [326, 161] width 66 height 12
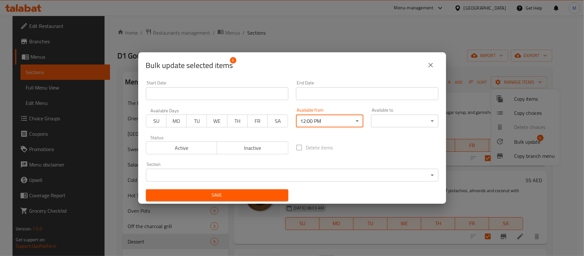
click at [395, 126] on body "​ Menu-management [GEOGRAPHIC_DATA] Get Help M Edit Restaurant Branches Menus S…" at bounding box center [292, 136] width 584 height 240
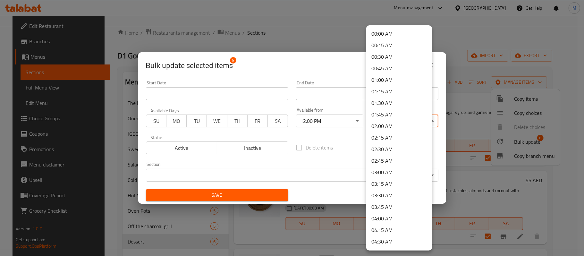
click at [393, 130] on li "02:00 AM" at bounding box center [400, 126] width 66 height 12
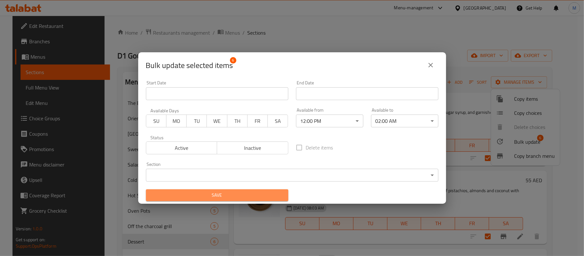
click at [221, 191] on span "Save" at bounding box center [217, 195] width 132 height 8
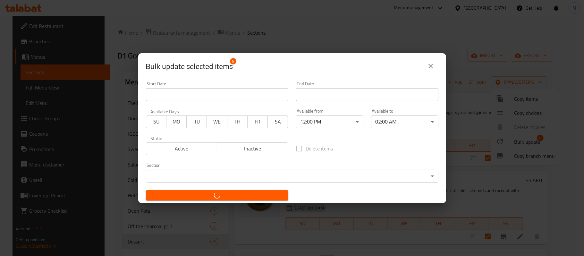
checkbox input "false"
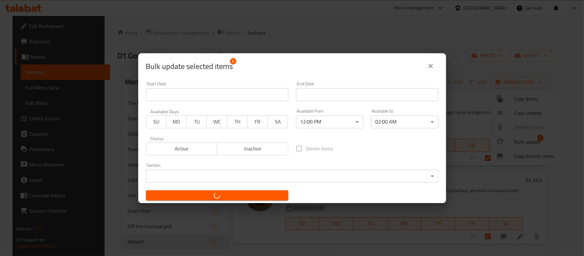
checkbox input "false"
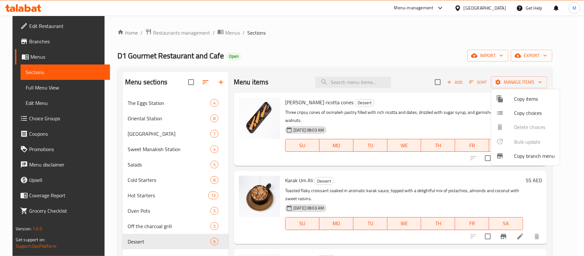
drag, startPoint x: 268, startPoint y: 63, endPoint x: 264, endPoint y: 65, distance: 3.5
click at [265, 65] on div at bounding box center [292, 128] width 584 height 256
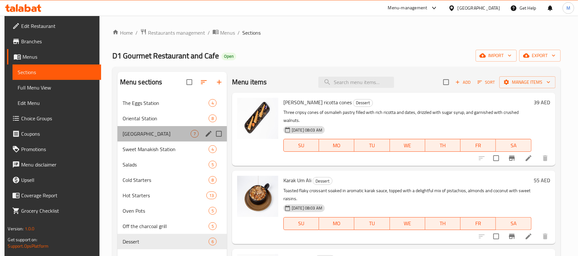
click at [186, 127] on div "[GEOGRAPHIC_DATA] 7" at bounding box center [171, 133] width 109 height 15
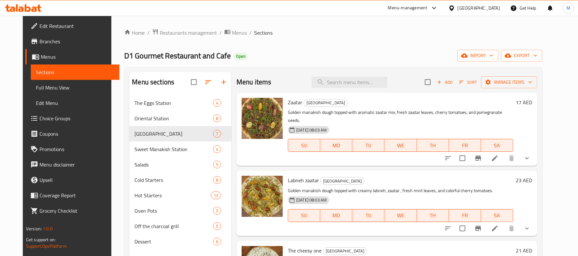
click at [437, 86] on div "Menu items Add Sort Manage items" at bounding box center [387, 82] width 301 height 21
click at [435, 85] on input "checkbox" at bounding box center [427, 81] width 13 height 13
checkbox input "true"
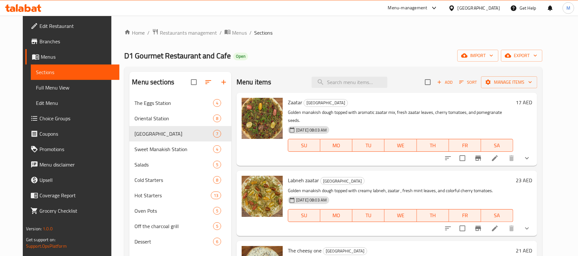
checkbox input "true"
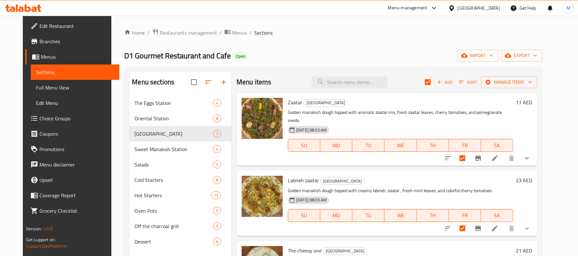
click at [519, 89] on div "Add Sort Manage items" at bounding box center [481, 81] width 112 height 13
click at [519, 85] on span "Manage items" at bounding box center [509, 82] width 46 height 8
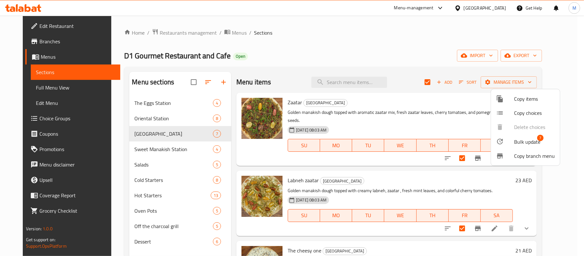
click at [531, 142] on span "Bulk update" at bounding box center [527, 142] width 26 height 8
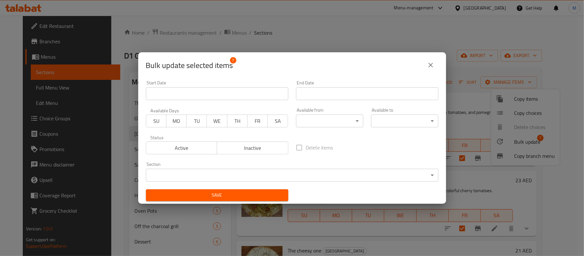
click at [311, 125] on body "​ Menu-management [GEOGRAPHIC_DATA] Get Help M Edit Restaurant Branches Menus S…" at bounding box center [292, 136] width 584 height 240
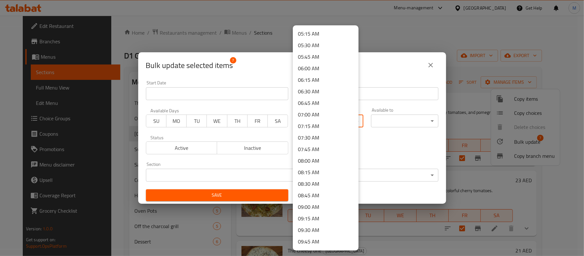
scroll to position [257, 0]
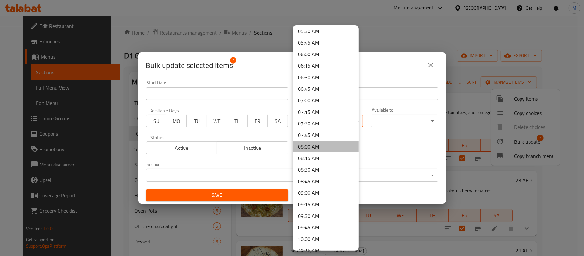
click at [329, 143] on li "08:00 AM" at bounding box center [326, 147] width 66 height 12
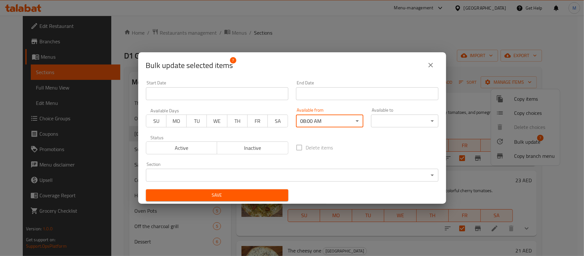
click at [393, 114] on div "Available to ​ ​" at bounding box center [404, 118] width 67 height 20
click at [400, 115] on body "​ Menu-management [GEOGRAPHIC_DATA] Get Help M Edit Restaurant Branches Menus S…" at bounding box center [292, 136] width 584 height 240
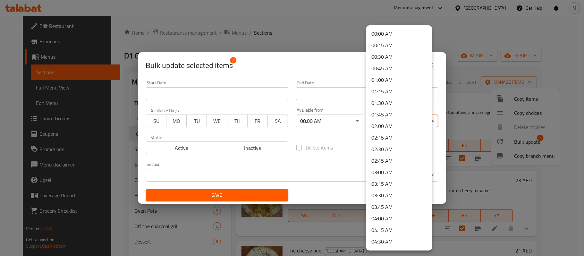
click at [393, 124] on li "02:00 AM" at bounding box center [400, 126] width 66 height 12
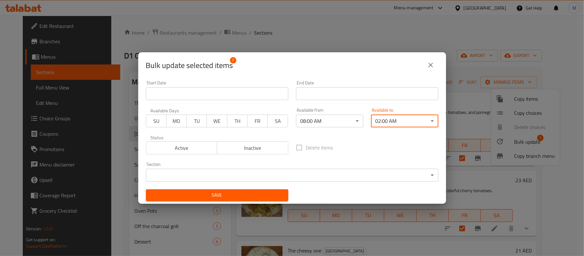
click at [279, 192] on span "Save" at bounding box center [217, 195] width 132 height 8
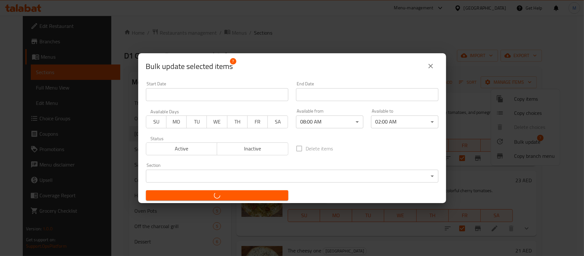
checkbox input "false"
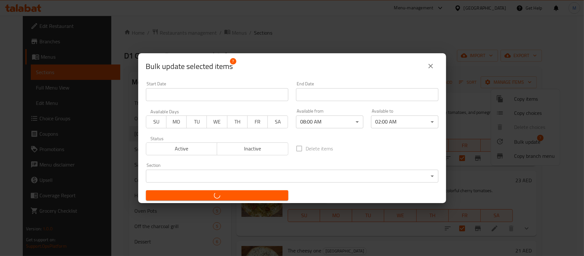
checkbox input "false"
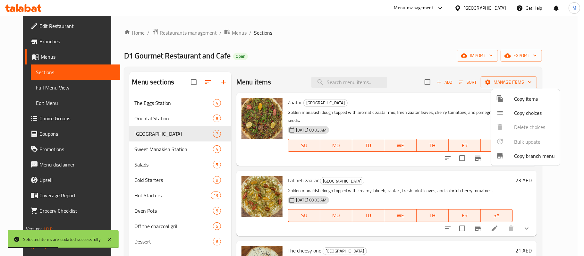
click at [177, 148] on div at bounding box center [292, 128] width 584 height 256
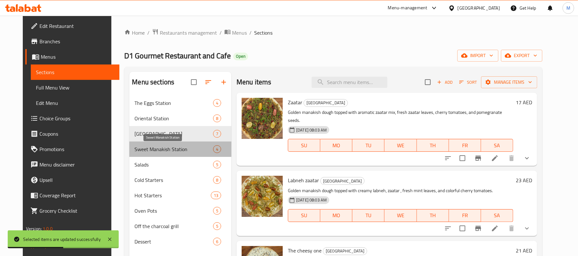
click at [177, 148] on span "Sweet Manakish Station" at bounding box center [173, 149] width 79 height 8
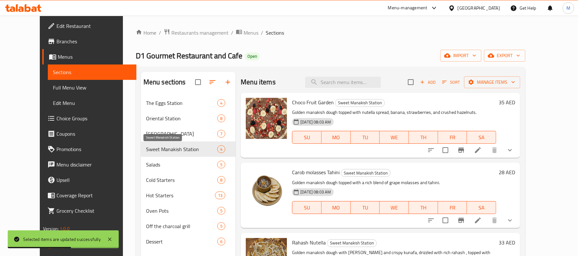
click at [189, 146] on span "Sweet Manakish Station" at bounding box center [181, 149] width 71 height 8
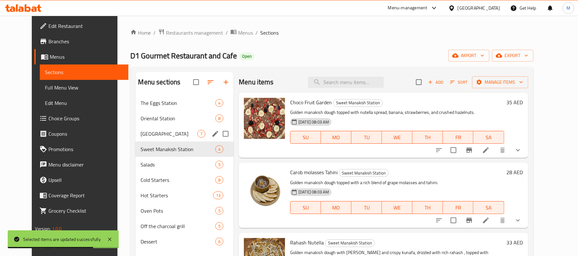
click at [157, 136] on span "[GEOGRAPHIC_DATA]" at bounding box center [169, 134] width 57 height 8
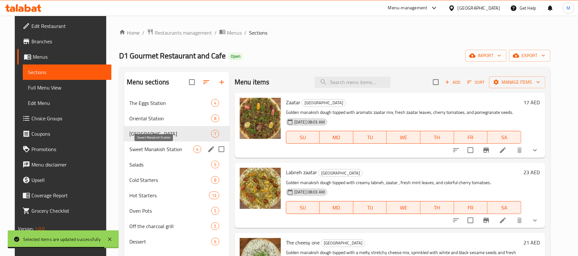
click at [164, 146] on span "Sweet Manakish Station" at bounding box center [161, 149] width 64 height 8
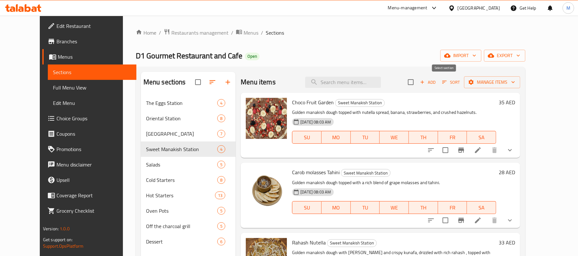
click at [418, 84] on input "checkbox" at bounding box center [410, 81] width 13 height 13
checkbox input "true"
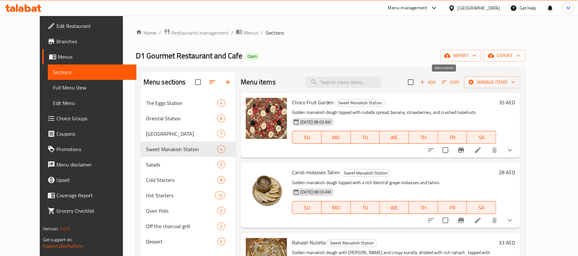
checkbox input "true"
click at [516, 80] on icon "button" at bounding box center [513, 82] width 6 height 6
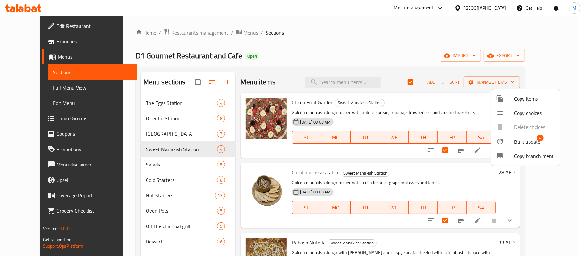
click at [526, 139] on span "Bulk update" at bounding box center [527, 142] width 26 height 8
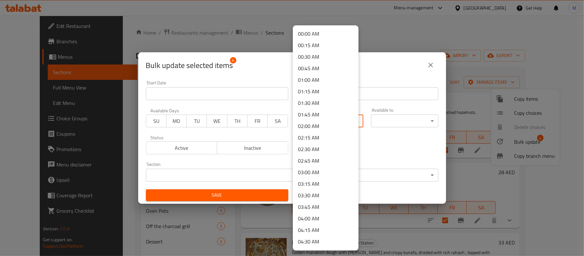
click at [353, 122] on body "​ Menu-management [GEOGRAPHIC_DATA] Get Help M Edit Restaurant Branches Menus S…" at bounding box center [292, 136] width 584 height 240
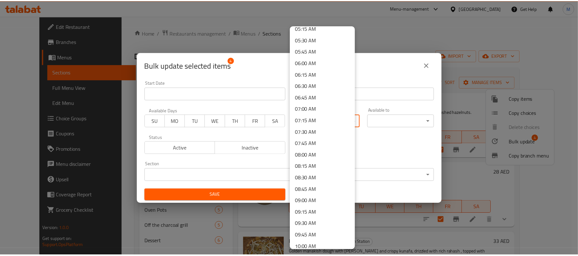
scroll to position [299, 0]
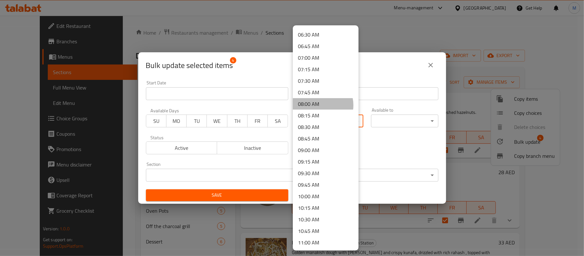
click at [321, 105] on li "08:00 AM" at bounding box center [326, 104] width 66 height 12
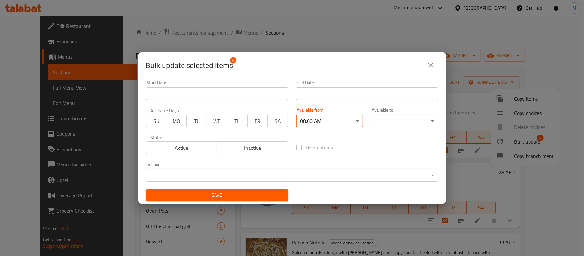
click at [404, 116] on body "​ Menu-management [GEOGRAPHIC_DATA] Get Help M Edit Restaurant Branches Menus S…" at bounding box center [292, 136] width 584 height 240
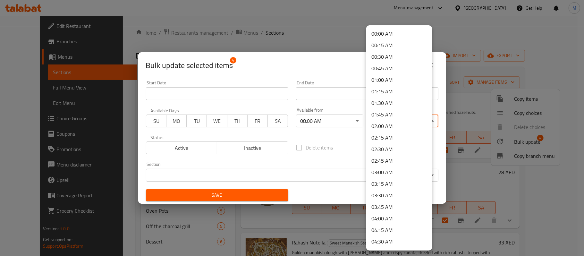
click at [392, 125] on li "02:00 AM" at bounding box center [400, 126] width 66 height 12
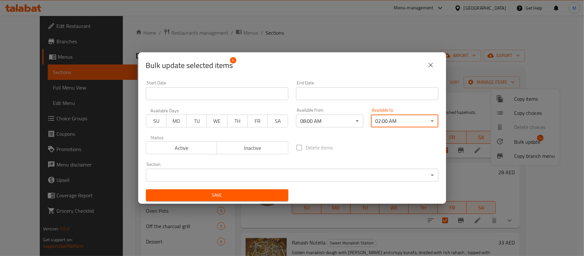
click at [224, 198] on span "Save" at bounding box center [217, 195] width 132 height 8
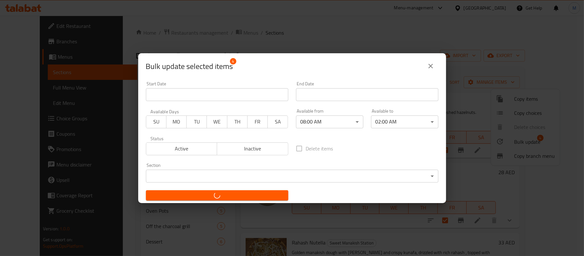
checkbox input "false"
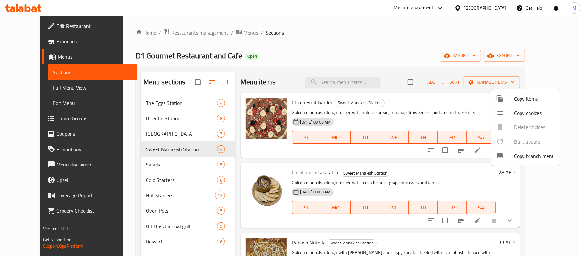
click at [57, 85] on div at bounding box center [292, 128] width 584 height 256
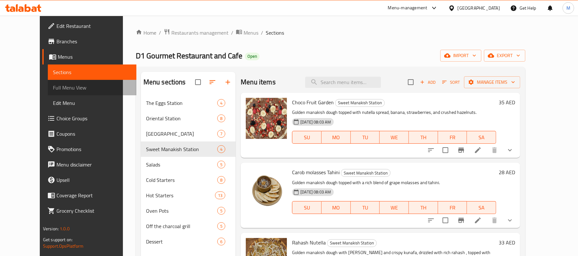
click at [57, 85] on span "Full Menu View" at bounding box center [92, 88] width 78 height 8
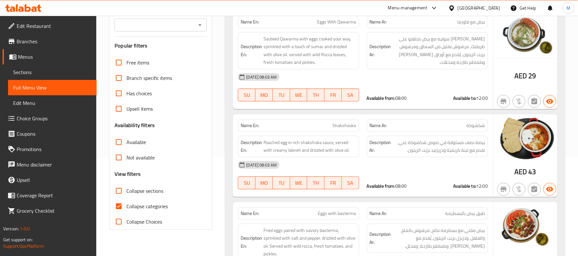
scroll to position [128, 0]
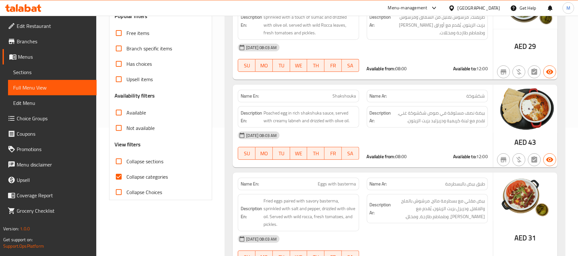
click at [134, 165] on span "Collapse sections" at bounding box center [144, 162] width 37 height 8
click at [126, 165] on input "Collapse sections" at bounding box center [118, 161] width 15 height 15
checkbox input "true"
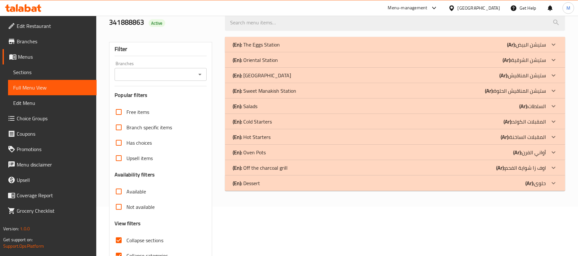
scroll to position [0, 0]
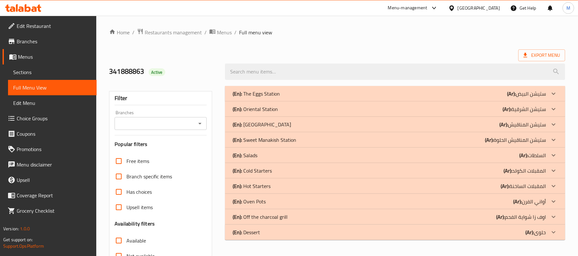
click at [431, 92] on div "(En): The Eggs Station (Ar): ستيشن البيض" at bounding box center [389, 94] width 313 height 8
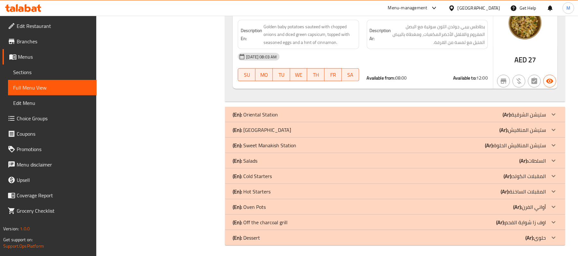
scroll to position [411, 0]
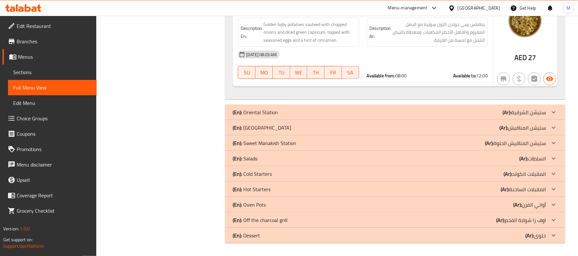
click at [434, 108] on div "(En): Oriental Station (Ar): ستيشن الشرقية" at bounding box center [389, 112] width 313 height 8
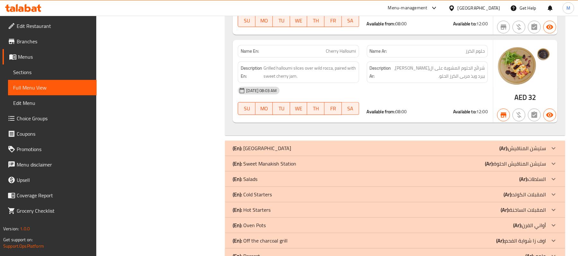
scroll to position [1181, 0]
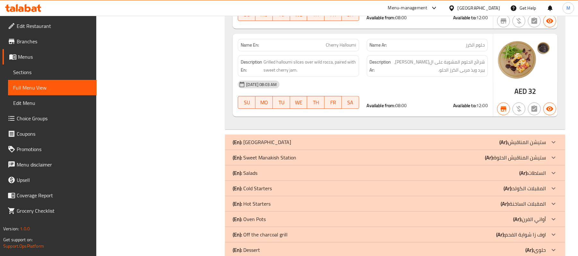
click at [310, 134] on div "(En): Manakish Station (Ar): ستيشن المناقيش" at bounding box center [395, 141] width 340 height 15
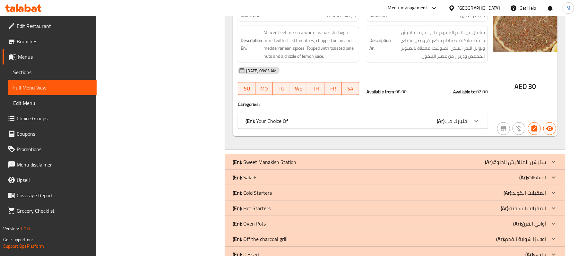
scroll to position [2122, 0]
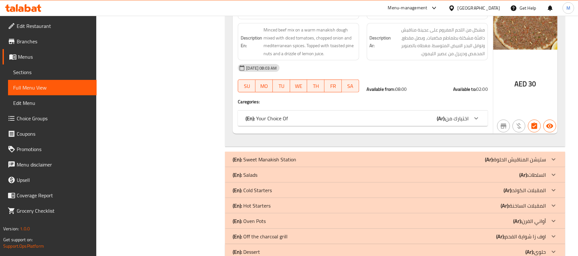
click at [356, 158] on div "(En): Sweet Manakish Station (Ar): ستيشن المناقيش الحلوة" at bounding box center [389, 160] width 313 height 8
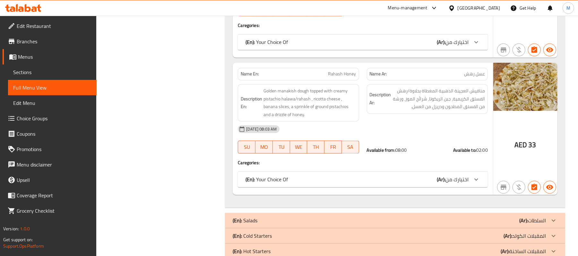
scroll to position [2679, 0]
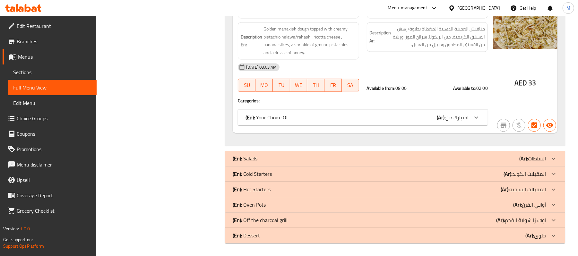
click at [342, 162] on div "(En): Salads (Ar): السلطات" at bounding box center [389, 159] width 313 height 8
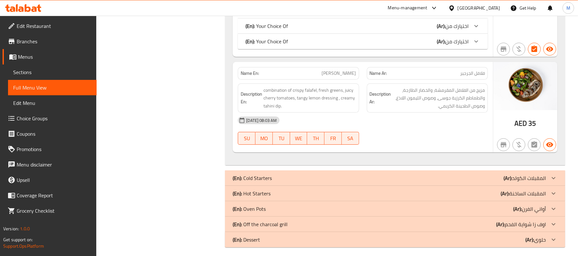
scroll to position [3223, 0]
click at [398, 174] on div "(En): Cold Starters (Ar): المقبلات الكولد" at bounding box center [389, 178] width 313 height 8
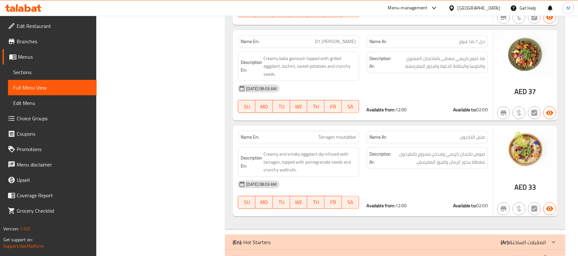
scroll to position [4021, 0]
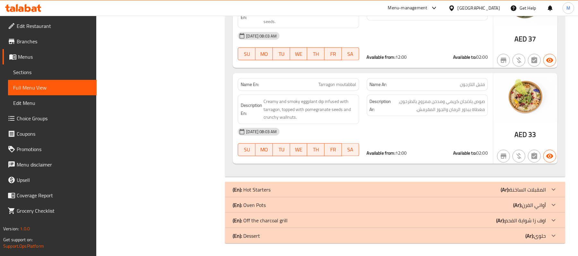
click at [412, 192] on div "(En): Hot Starters (Ar): المقبلات الساخنة" at bounding box center [389, 190] width 313 height 8
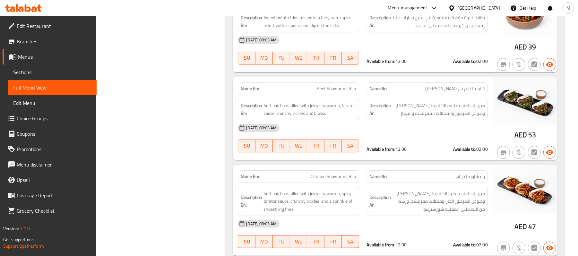
scroll to position [5253, 0]
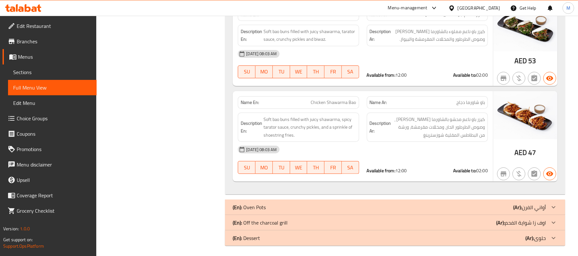
click at [447, 207] on div "(En): Oven Pots (Ar): أواني الفرن" at bounding box center [389, 207] width 313 height 8
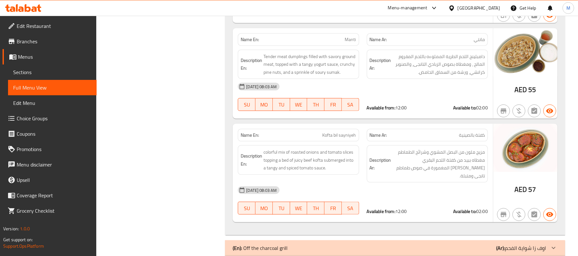
scroll to position [5755, 0]
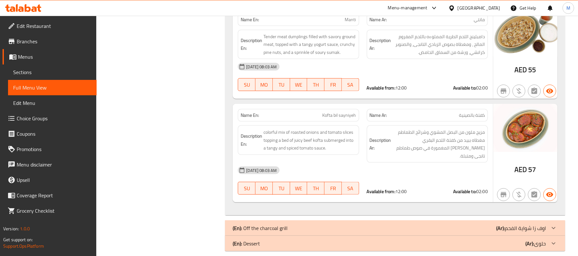
click at [434, 224] on div "(En): Off the charcoal grill (Ar): اوف زا شواية الفحم" at bounding box center [389, 228] width 313 height 8
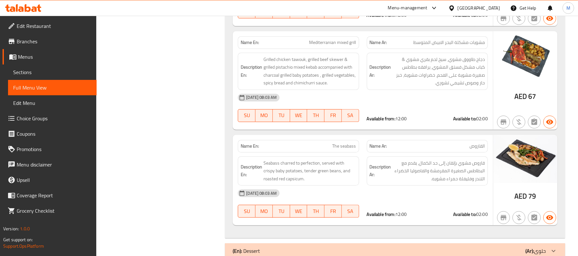
scroll to position [6296, 0]
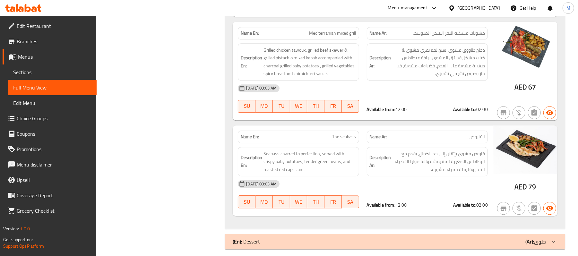
click at [399, 238] on div "(En): Dessert (Ar): حلوى" at bounding box center [389, 242] width 313 height 8
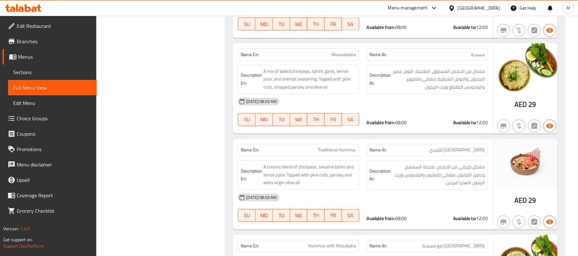
scroll to position [0, 0]
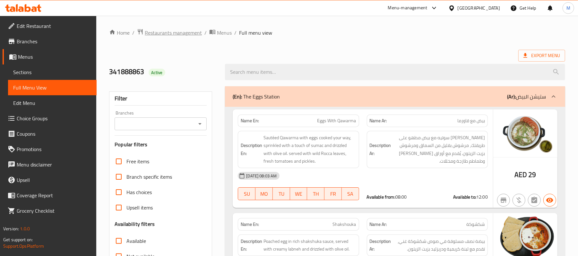
click at [186, 31] on span "Restaurants management" at bounding box center [173, 33] width 57 height 8
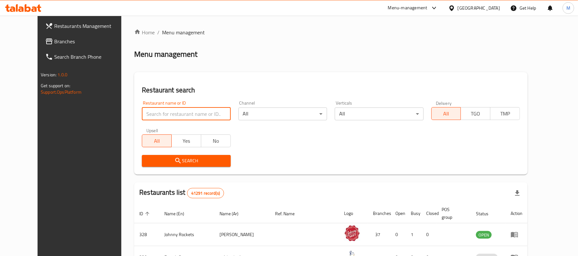
click at [163, 118] on input "search" at bounding box center [186, 114] width 89 height 13
paste input "655217"
type input "655217"
click button "Search" at bounding box center [186, 161] width 89 height 12
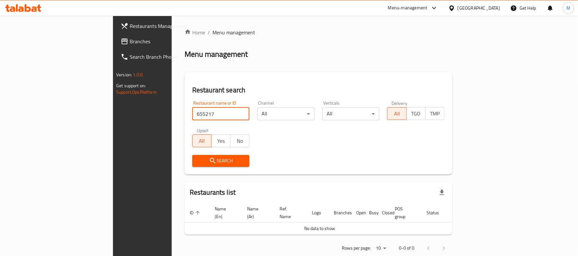
click at [474, 5] on div "[GEOGRAPHIC_DATA]" at bounding box center [479, 7] width 42 height 7
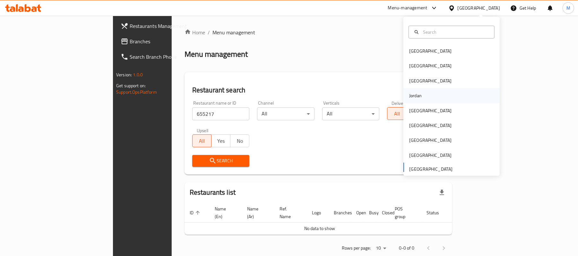
click at [427, 99] on div "Jordan" at bounding box center [451, 95] width 96 height 15
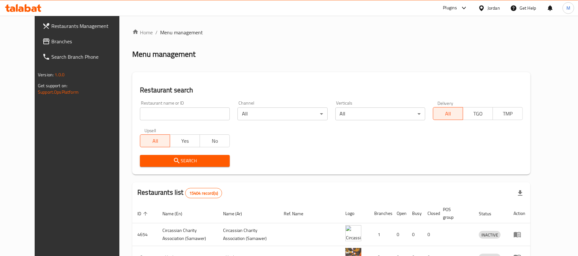
click at [170, 111] on input "search" at bounding box center [185, 114] width 90 height 13
paste input "655217"
click button "Search" at bounding box center [185, 161] width 90 height 12
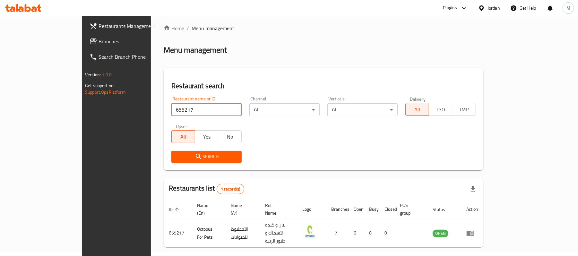
scroll to position [18, 0]
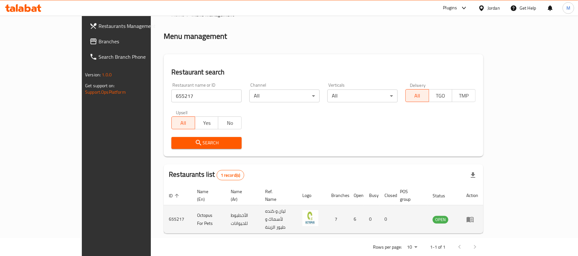
click at [192, 211] on td "Octopus For Pets" at bounding box center [209, 219] width 34 height 28
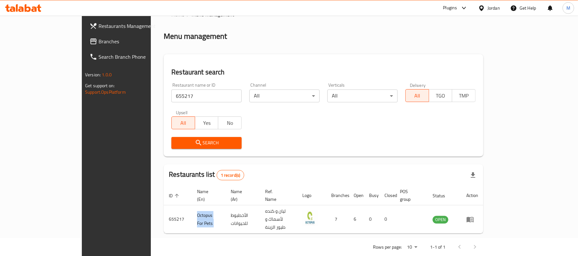
copy td "Octopus For Pets"
click at [171, 97] on input "655217" at bounding box center [206, 96] width 70 height 13
paste input "Octopus for pets"
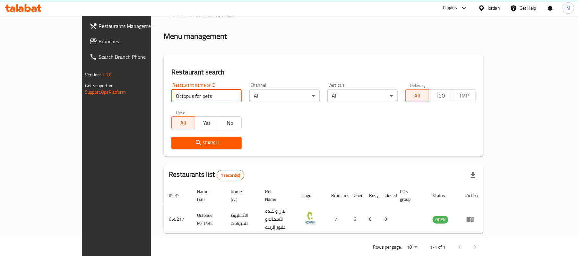
type input "Octopus for pets"
click button "Search" at bounding box center [206, 143] width 70 height 12
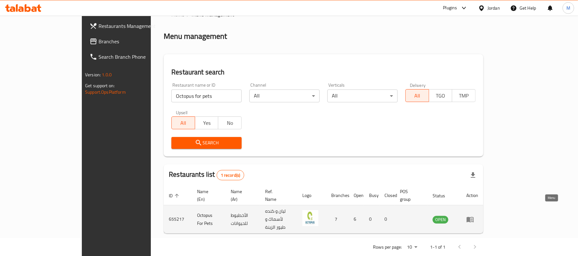
click at [478, 216] on link "enhanced table" at bounding box center [472, 220] width 12 height 8
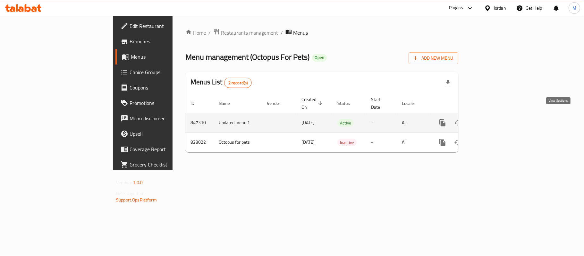
click at [497, 115] on link "enhanced table" at bounding box center [488, 122] width 15 height 15
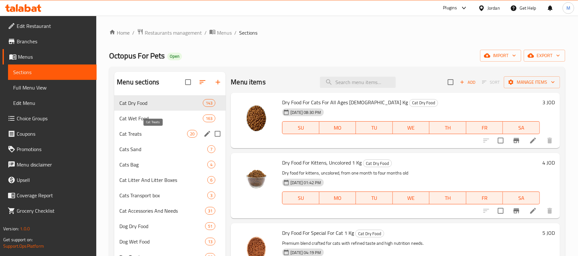
click at [170, 133] on span "Cat Treats" at bounding box center [153, 134] width 68 height 8
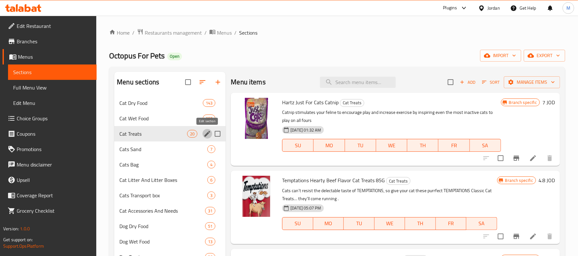
click at [210, 132] on icon "edit" at bounding box center [207, 134] width 6 height 6
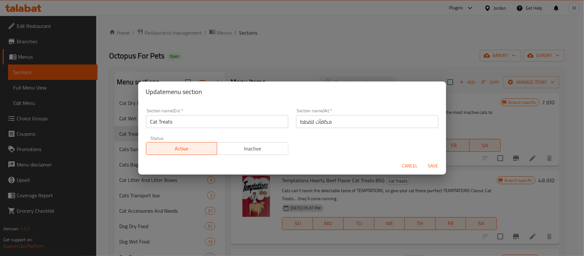
click at [297, 119] on input "مكافآت للقطط" at bounding box center [367, 121] width 142 height 13
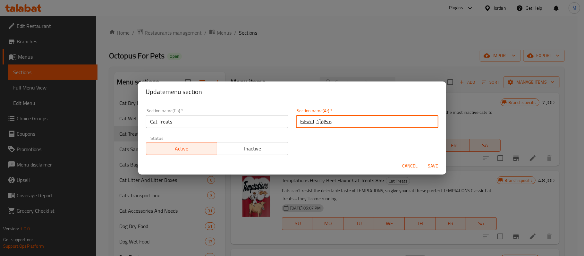
click at [297, 119] on input "مكافآت للقطط" at bounding box center [367, 121] width 142 height 13
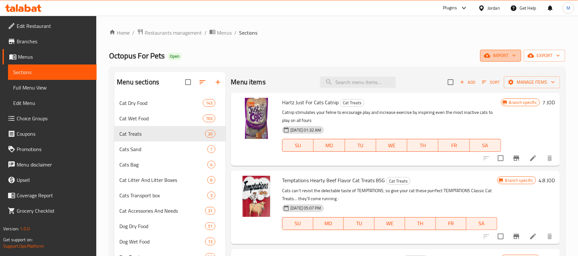
click at [496, 62] on button "import" at bounding box center [500, 56] width 41 height 12
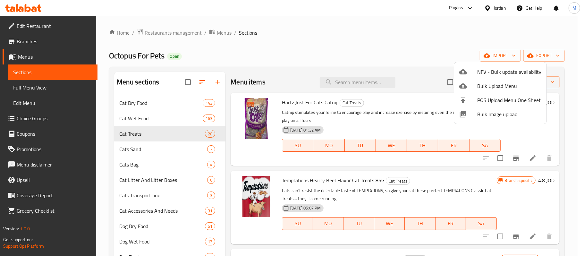
click at [487, 78] on li "NFV - Bulk update availability" at bounding box center [500, 72] width 92 height 14
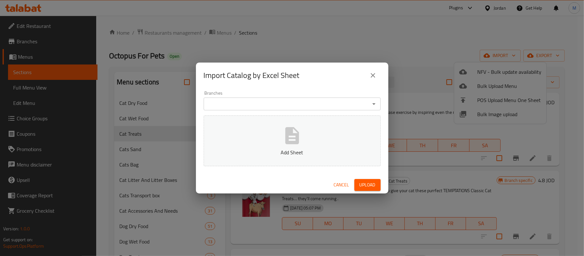
click at [368, 77] on button "close" at bounding box center [373, 75] width 15 height 15
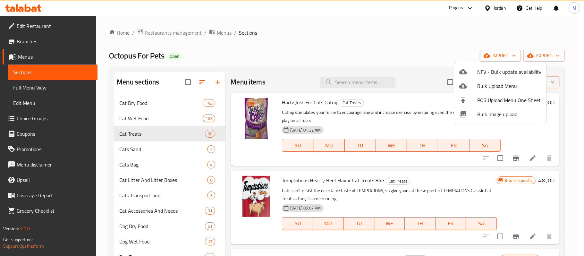
click at [483, 85] on span "Bulk Upload Menu" at bounding box center [510, 86] width 64 height 8
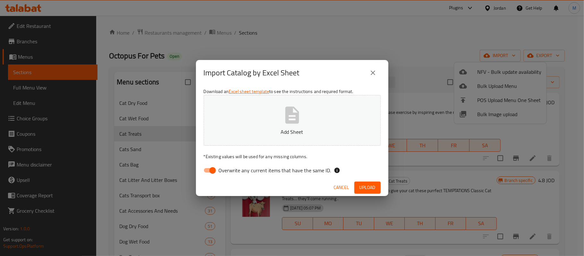
click at [308, 130] on p "Add Sheet" at bounding box center [292, 132] width 157 height 8
click at [358, 189] on button "Upload" at bounding box center [368, 188] width 26 height 12
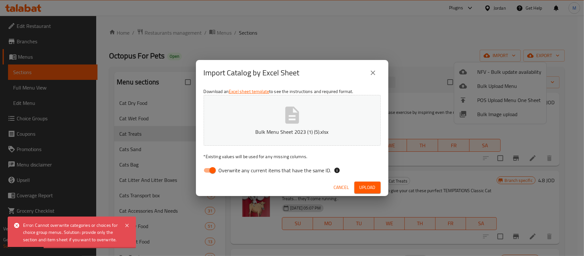
click at [210, 171] on input "Overwrite any current items that have the same ID." at bounding box center [212, 170] width 37 height 12
checkbox input "false"
click at [375, 188] on span "Upload" at bounding box center [368, 188] width 16 height 8
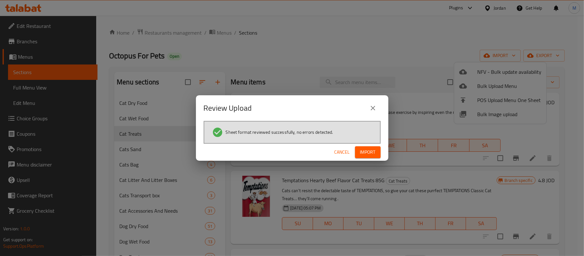
click at [373, 155] on span "Import" at bounding box center [367, 152] width 15 height 8
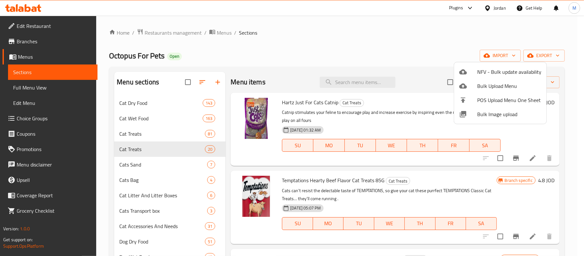
click at [175, 151] on div at bounding box center [292, 128] width 584 height 256
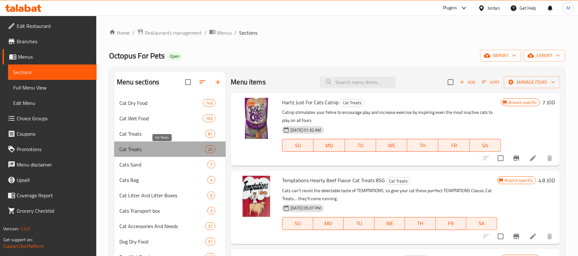
click at [175, 151] on span "Cat Treats" at bounding box center [162, 149] width 86 height 8
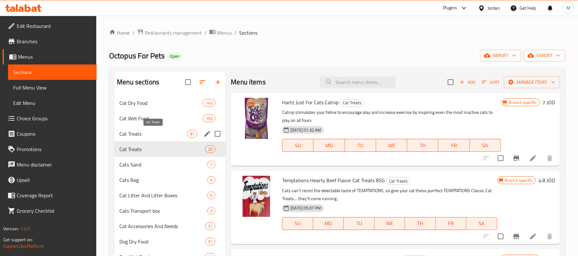
click at [168, 135] on span "Cat Treats" at bounding box center [153, 134] width 68 height 8
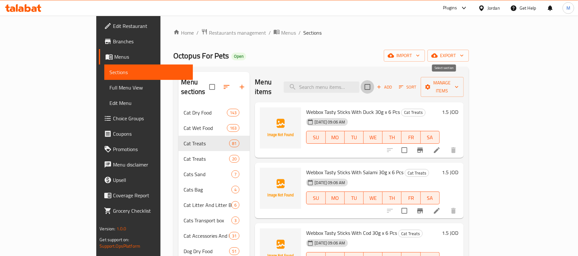
drag, startPoint x: 441, startPoint y: 78, endPoint x: 465, endPoint y: 85, distance: 25.7
click at [374, 80] on input "checkbox" at bounding box center [367, 86] width 13 height 13
checkbox input "true"
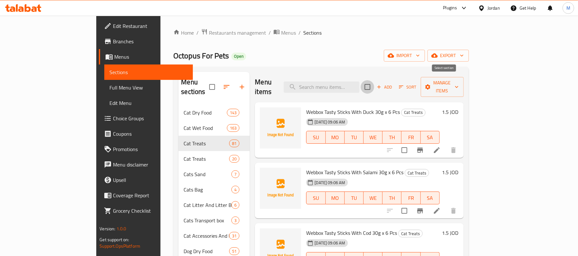
checkbox input "true"
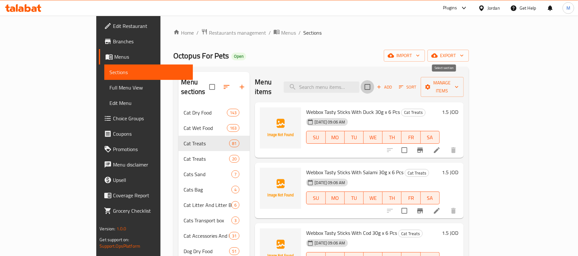
checkbox input "true"
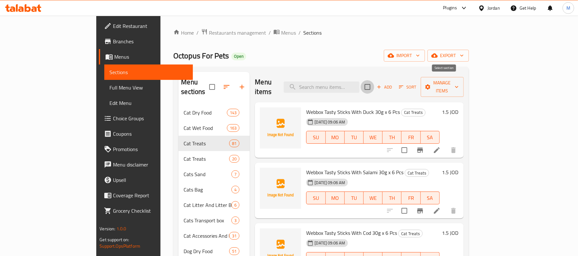
checkbox input "true"
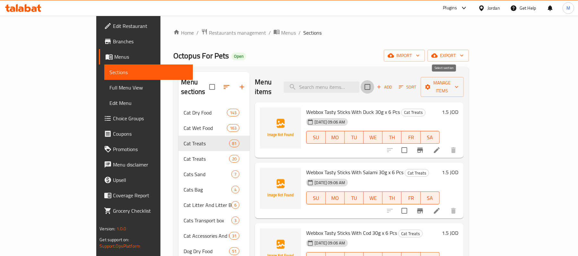
checkbox input "true"
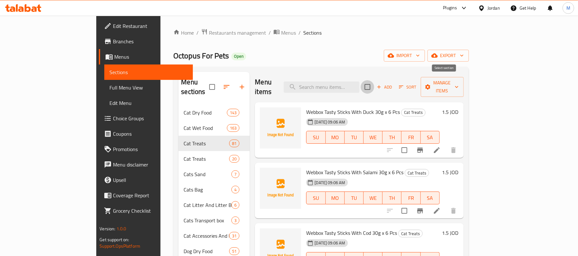
checkbox input "true"
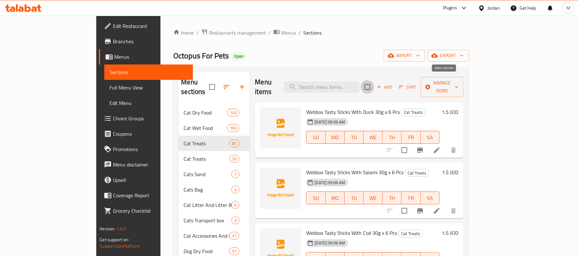
checkbox input "true"
click at [459, 79] on span "Manage items" at bounding box center [442, 87] width 33 height 16
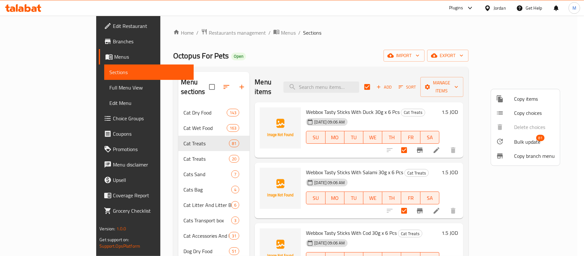
click at [531, 138] on span "Bulk update" at bounding box center [527, 142] width 26 height 8
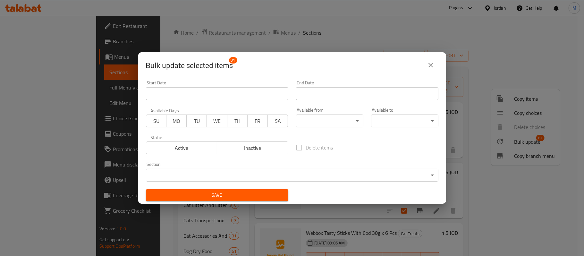
click at [253, 154] on div "Status Active Inactive" at bounding box center [217, 144] width 150 height 27
click at [261, 146] on span "Inactive" at bounding box center [253, 147] width 66 height 9
click at [264, 189] on button "Save" at bounding box center [217, 195] width 142 height 12
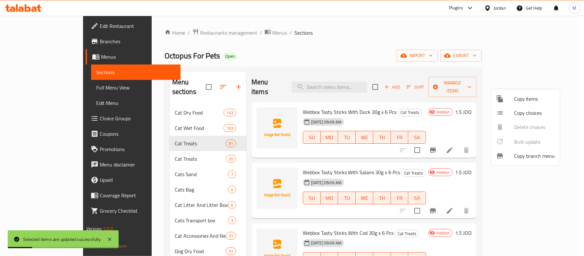
click at [443, 85] on div at bounding box center [292, 128] width 584 height 256
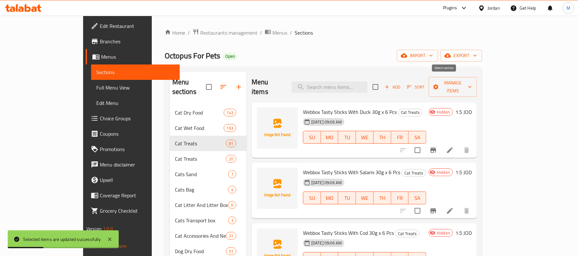
click at [382, 80] on input "checkbox" at bounding box center [375, 86] width 13 height 13
click at [472, 82] on span "Manage items" at bounding box center [453, 87] width 38 height 16
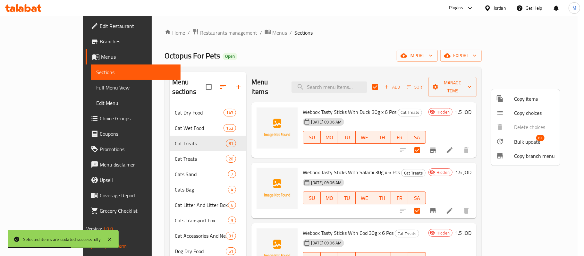
click at [530, 138] on span "Bulk update" at bounding box center [527, 142] width 26 height 8
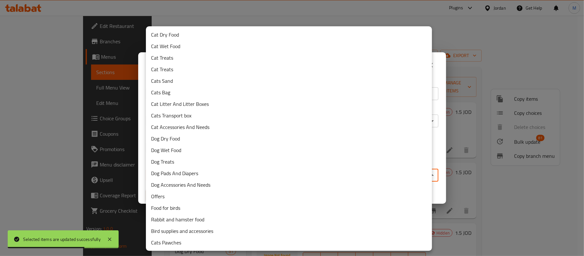
click at [266, 180] on body "Selected items are updated successfully ​ Plugins Jordan Get Help M Edit Restau…" at bounding box center [292, 136] width 584 height 240
click at [192, 67] on li "Cat Treats" at bounding box center [289, 70] width 286 height 12
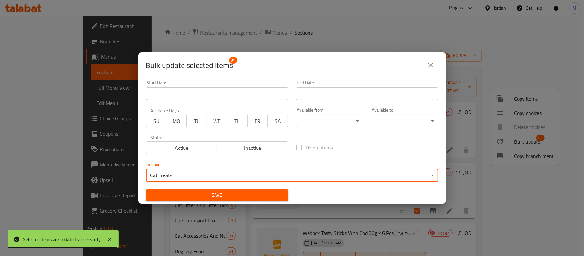
click at [252, 193] on span "Save" at bounding box center [217, 195] width 132 height 8
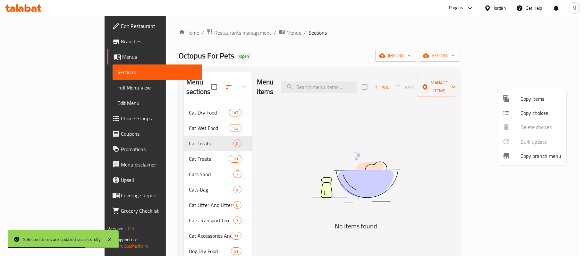
click at [177, 130] on div at bounding box center [292, 128] width 584 height 256
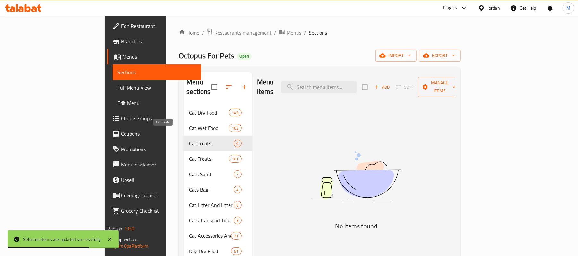
click at [189, 140] on span "Cat Treats" at bounding box center [211, 144] width 44 height 8
click at [225, 83] on icon "button" at bounding box center [229, 87] width 8 height 8
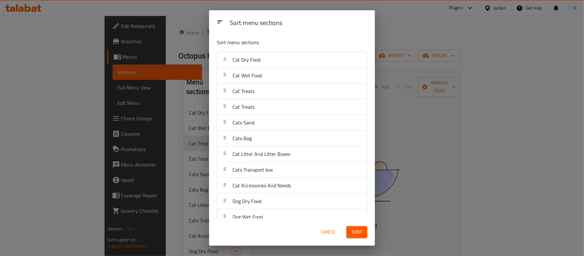
click at [332, 237] on button "Cancel" at bounding box center [328, 232] width 21 height 12
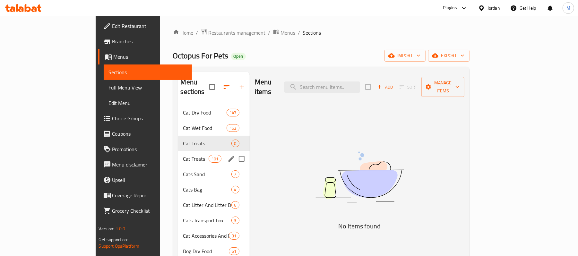
click at [183, 155] on span "Cat Treats" at bounding box center [196, 159] width 26 height 8
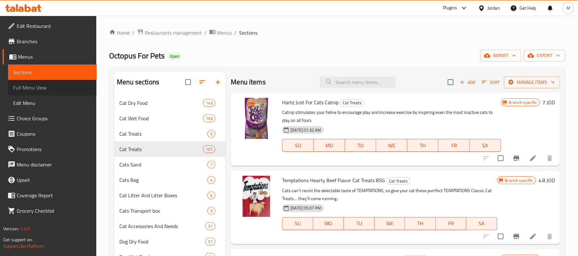
drag, startPoint x: 67, startPoint y: 92, endPoint x: 61, endPoint y: 74, distance: 19.0
click at [66, 92] on link "Full Menu View" at bounding box center [52, 87] width 89 height 15
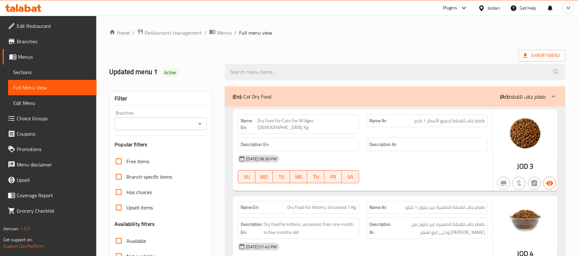
scroll to position [85, 0]
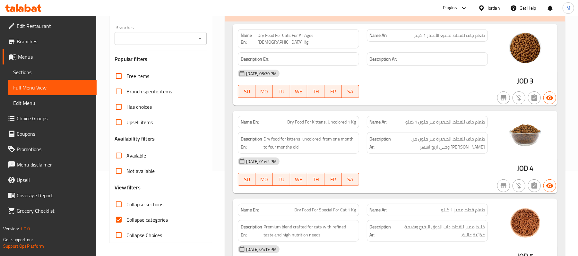
click at [125, 157] on input "Available" at bounding box center [118, 155] width 15 height 15
click at [130, 204] on span "Collapse sections" at bounding box center [144, 205] width 37 height 8
click at [126, 204] on input "Collapse sections" at bounding box center [118, 204] width 15 height 15
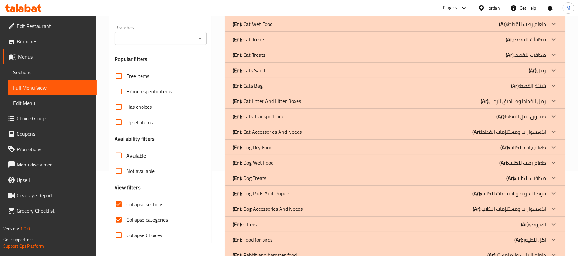
scroll to position [43, 0]
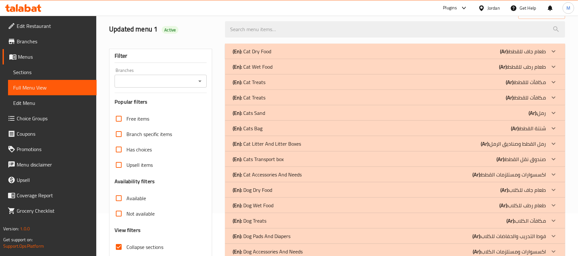
click at [286, 80] on div "(En): Cat Treats (Ar): مكافآت للقطط" at bounding box center [389, 82] width 313 height 8
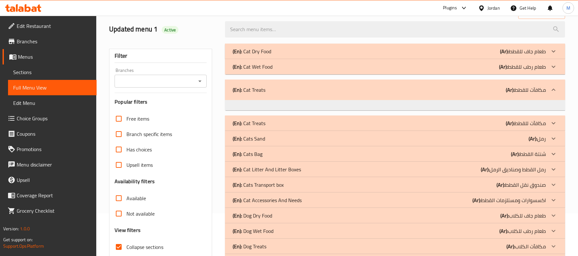
click at [279, 88] on div "(En): Cat Treats (Ar): مكافآت للقطط" at bounding box center [389, 90] width 313 height 8
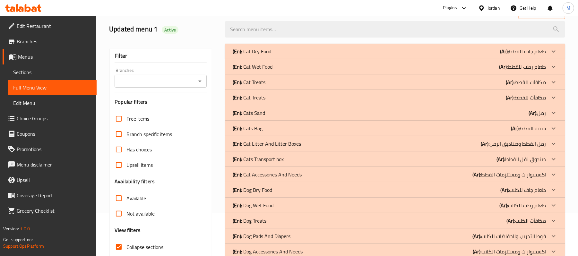
click at [279, 103] on div "(En): Cat Treats (Ar): مكافآت للقطط" at bounding box center [395, 97] width 340 height 15
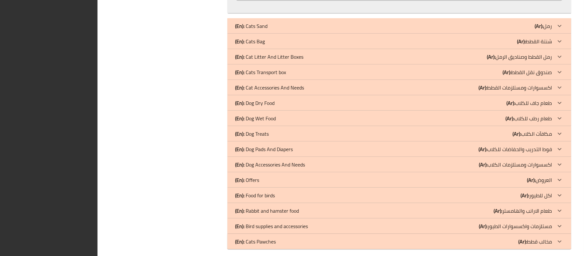
scroll to position [9204, 0]
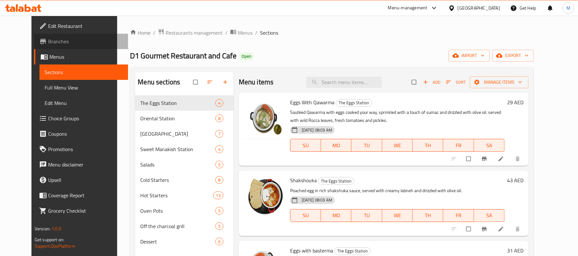
click at [51, 42] on span "Branches" at bounding box center [85, 42] width 75 height 8
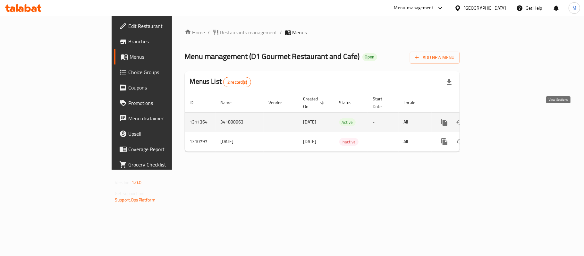
click at [499, 119] on link "enhanced table" at bounding box center [490, 122] width 15 height 15
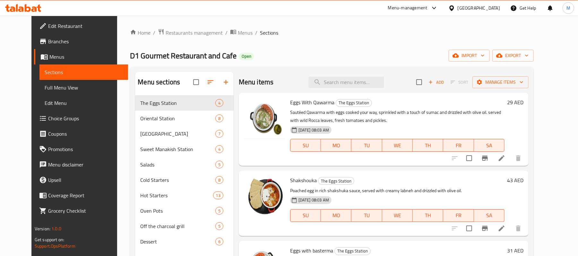
click at [56, 44] on span "Branches" at bounding box center [85, 42] width 75 height 8
